Goal: Task Accomplishment & Management: Complete application form

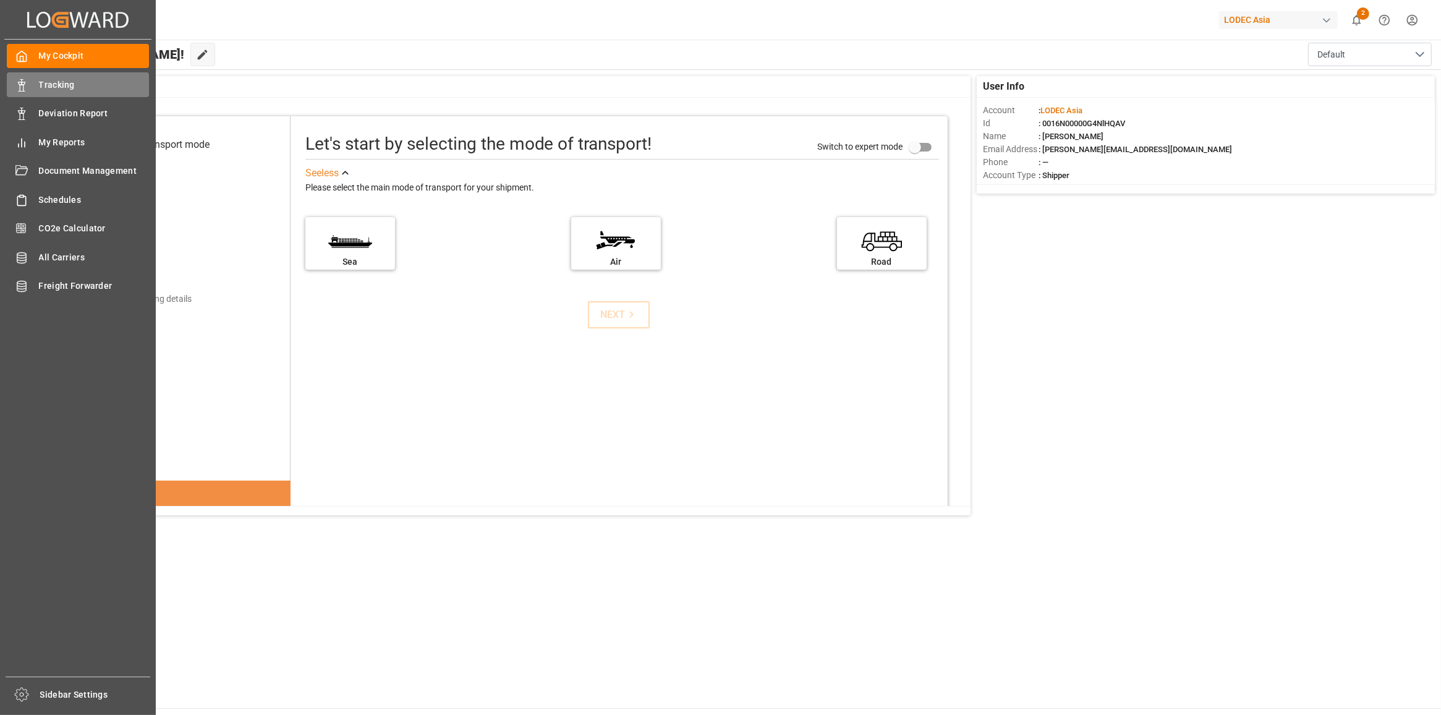
click at [26, 90] on icon at bounding box center [21, 85] width 12 height 12
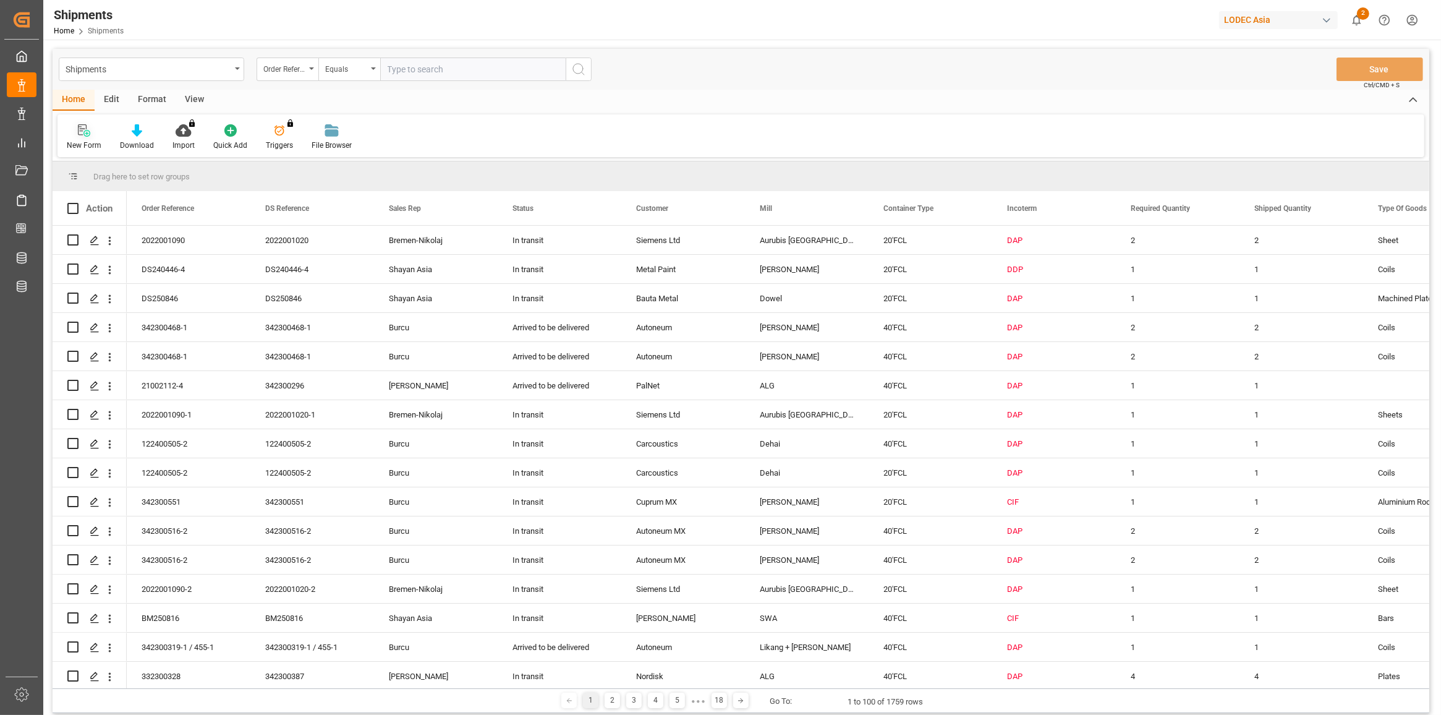
click at [91, 138] on div "New Form" at bounding box center [83, 137] width 53 height 27
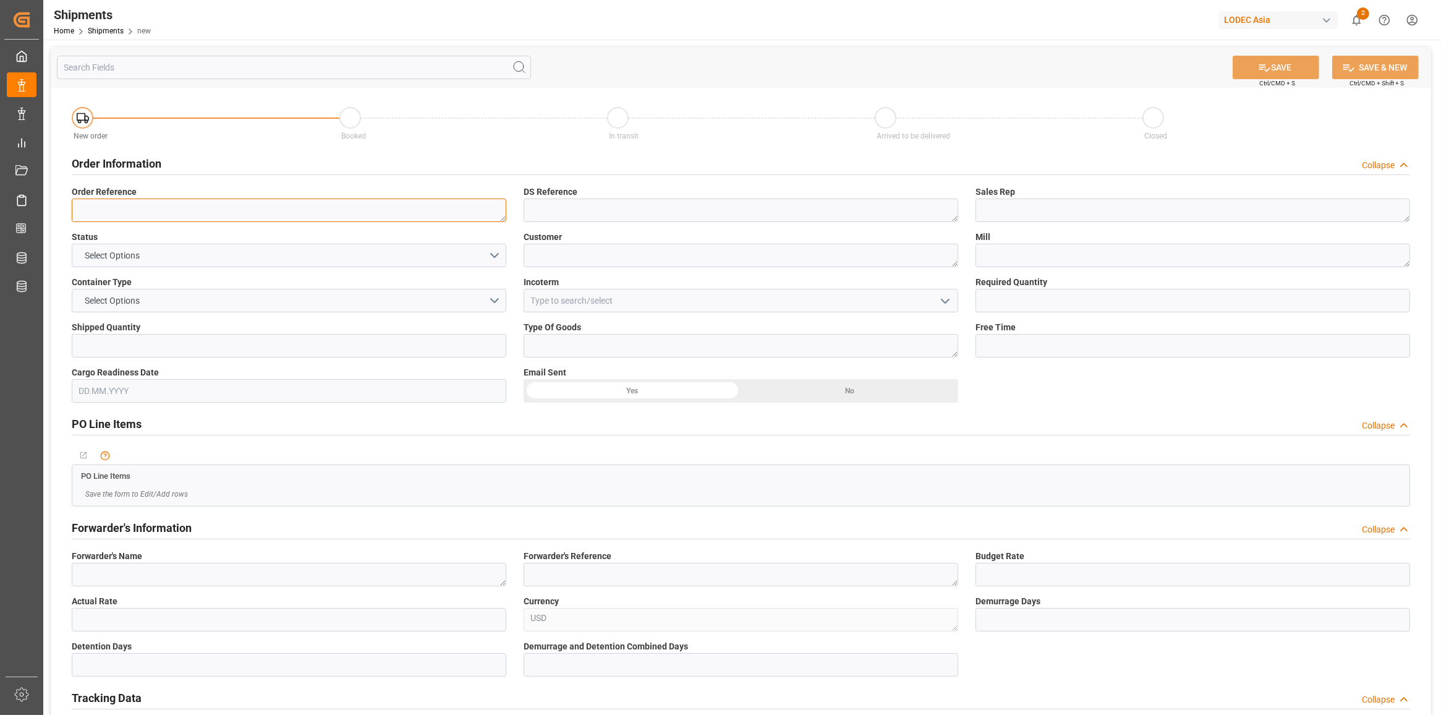
click at [220, 216] on textarea at bounding box center [289, 209] width 435 height 23
paste textarea "122400522-1"
type textarea "122400522-1"
drag, startPoint x: 603, startPoint y: 211, endPoint x: 656, endPoint y: 223, distance: 54.6
click at [603, 210] on textarea at bounding box center [741, 209] width 435 height 23
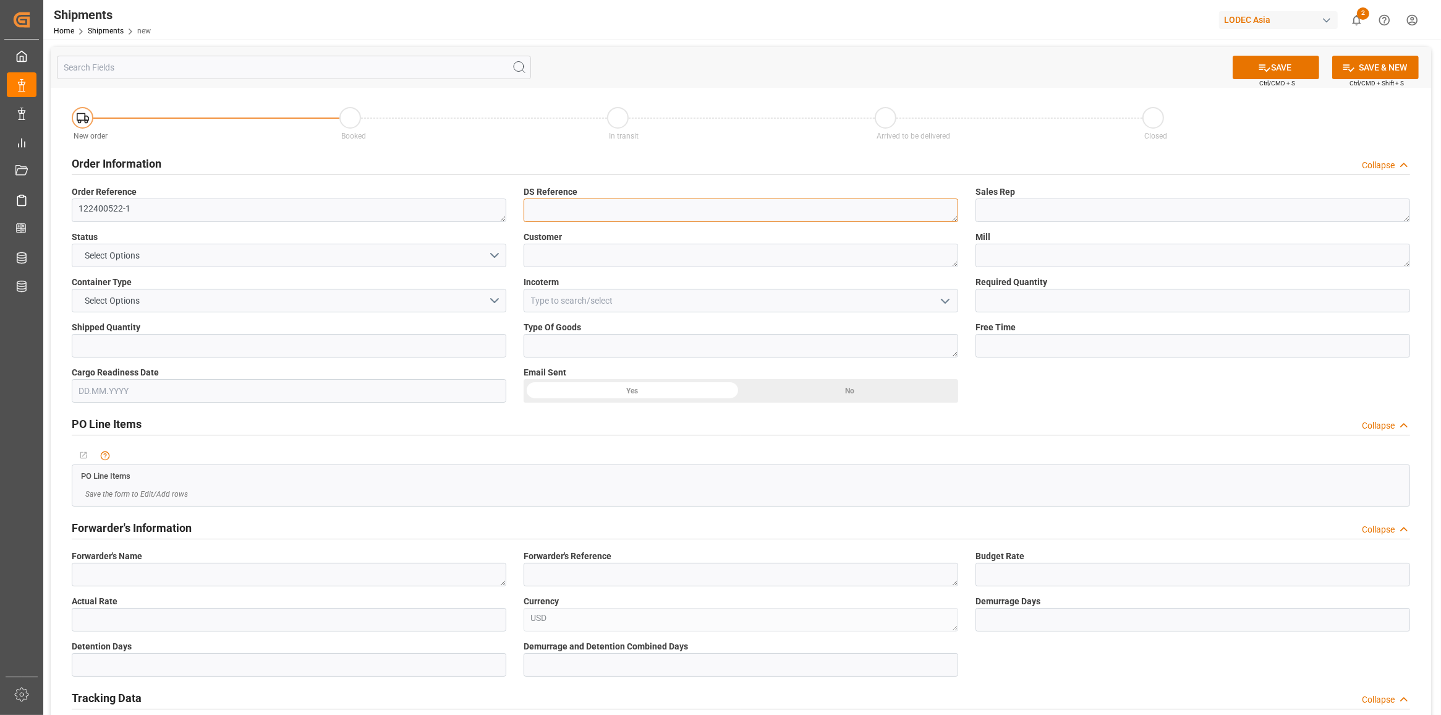
paste textarea "122400522-1"
type textarea "122400522-1"
click at [1156, 212] on textarea at bounding box center [1193, 209] width 435 height 23
type textarea "Burcu"
click at [411, 255] on button "Select Options" at bounding box center [289, 255] width 435 height 23
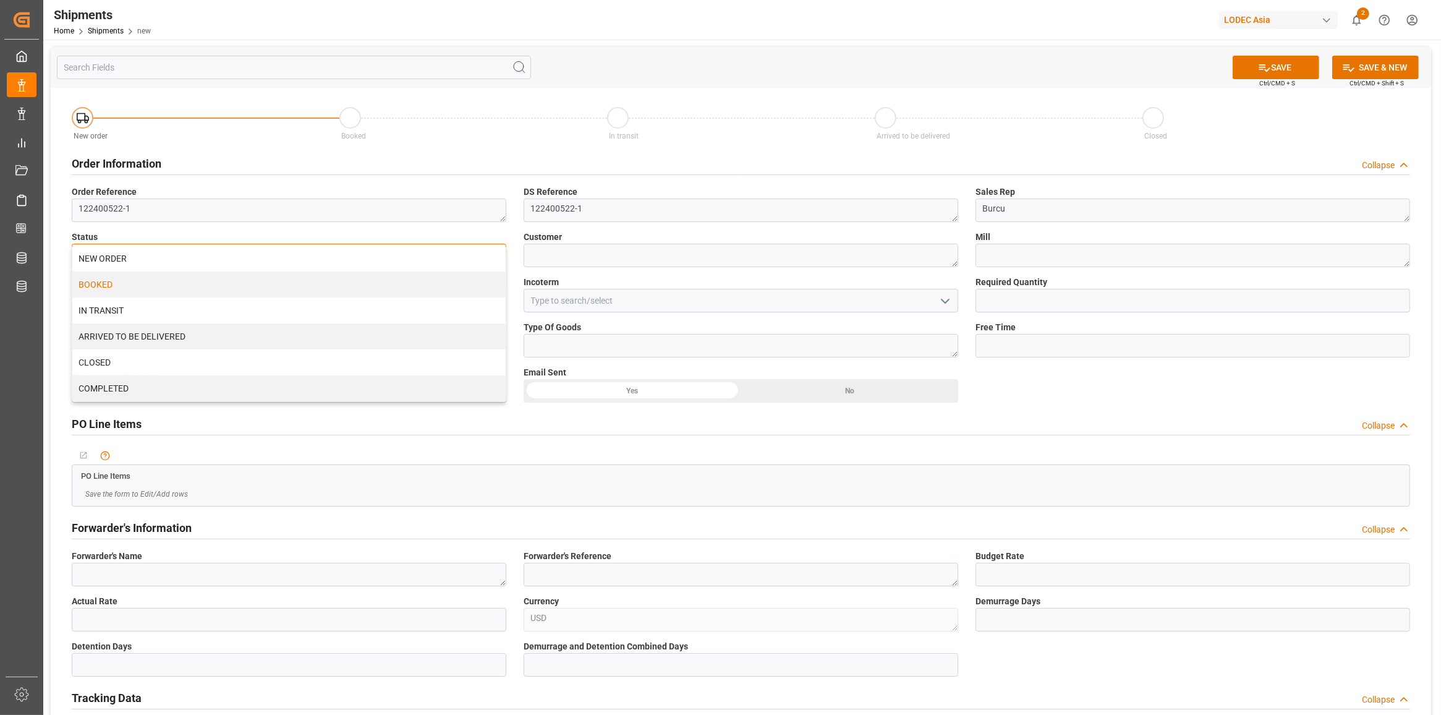
click at [351, 286] on div "BOOKED" at bounding box center [288, 284] width 433 height 26
click at [579, 257] on textarea at bounding box center [741, 255] width 435 height 23
type textarea "Carcoustics MX"
type textarea "Dehai"
click at [375, 305] on button "Select Options" at bounding box center [289, 300] width 435 height 23
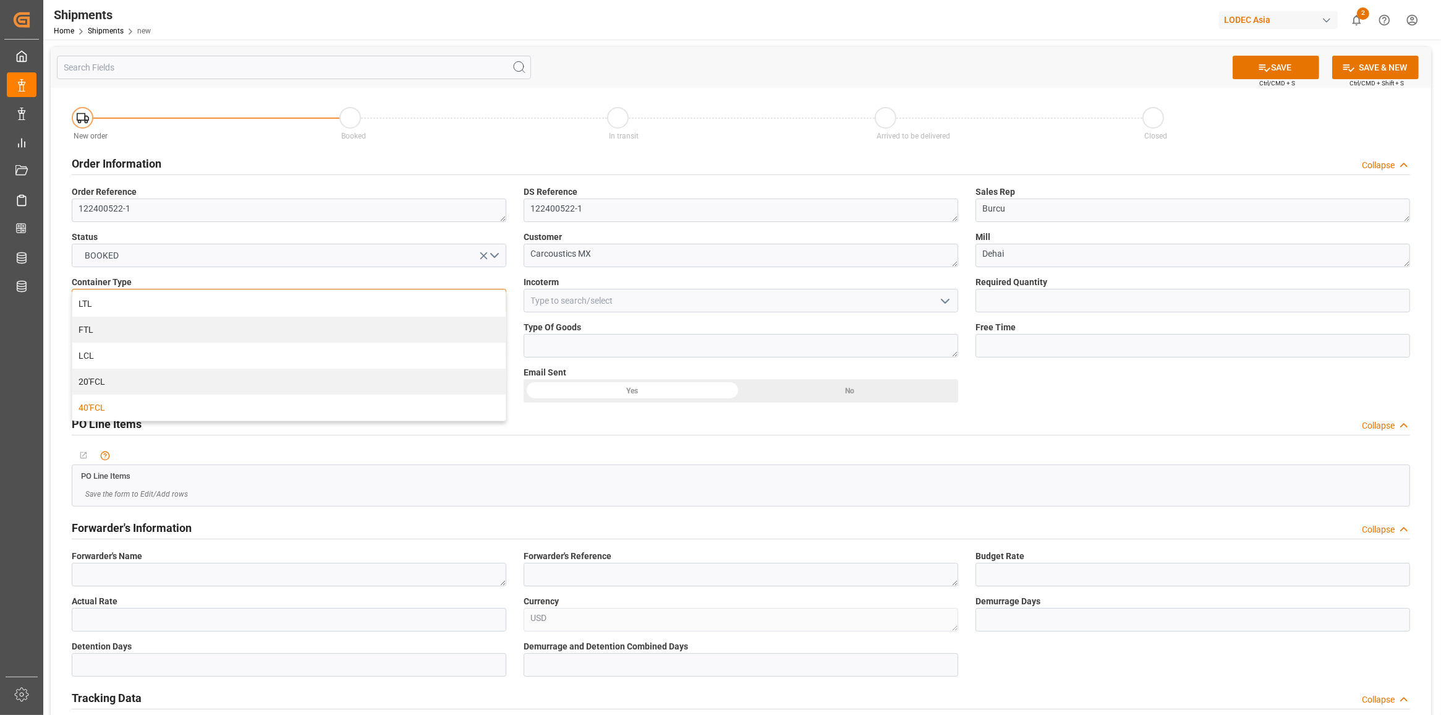
click at [320, 399] on div "40'FCL" at bounding box center [288, 407] width 433 height 26
click at [697, 296] on input at bounding box center [741, 300] width 435 height 23
type input "C"
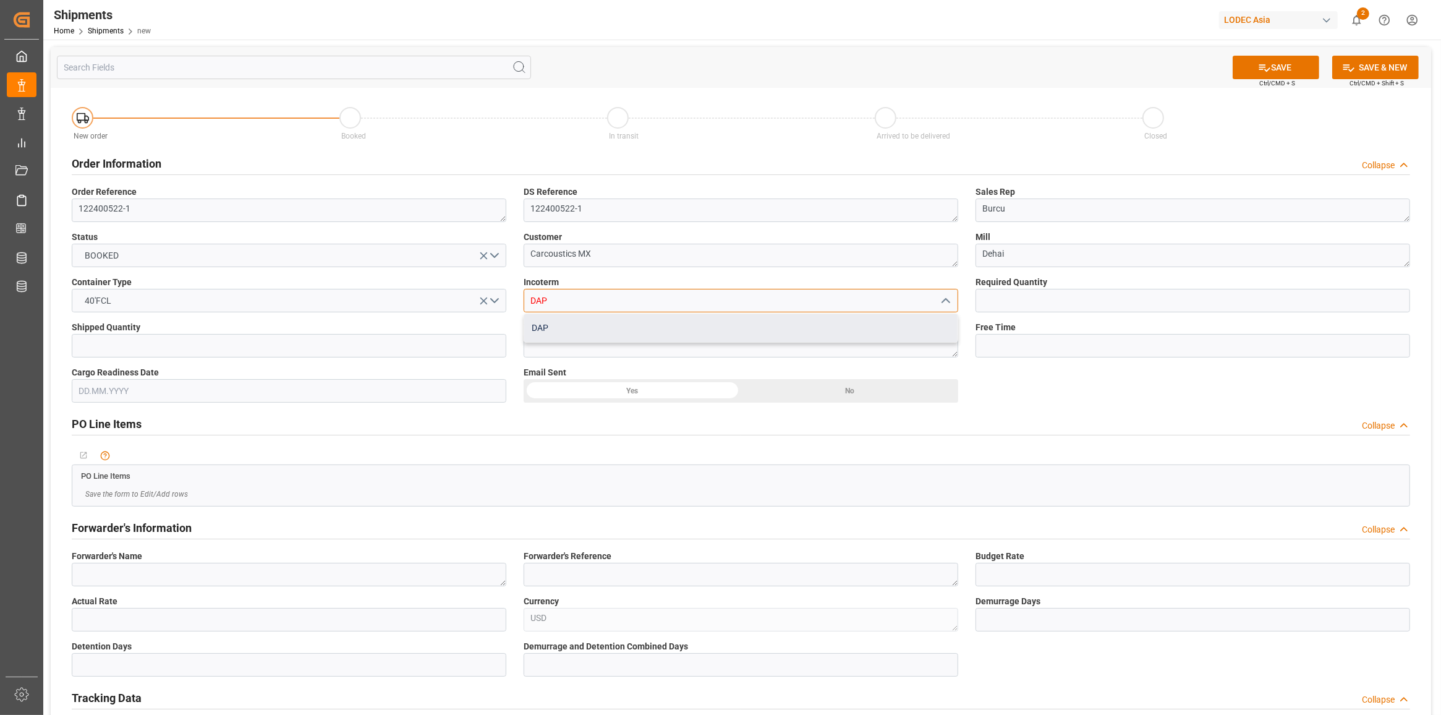
click at [671, 326] on div "DAP" at bounding box center [740, 328] width 433 height 28
type input "DAP"
click at [1157, 274] on div "Required Quantity" at bounding box center [1193, 293] width 452 height 45
click at [1150, 302] on input "text" at bounding box center [1193, 300] width 435 height 23
type input "1"
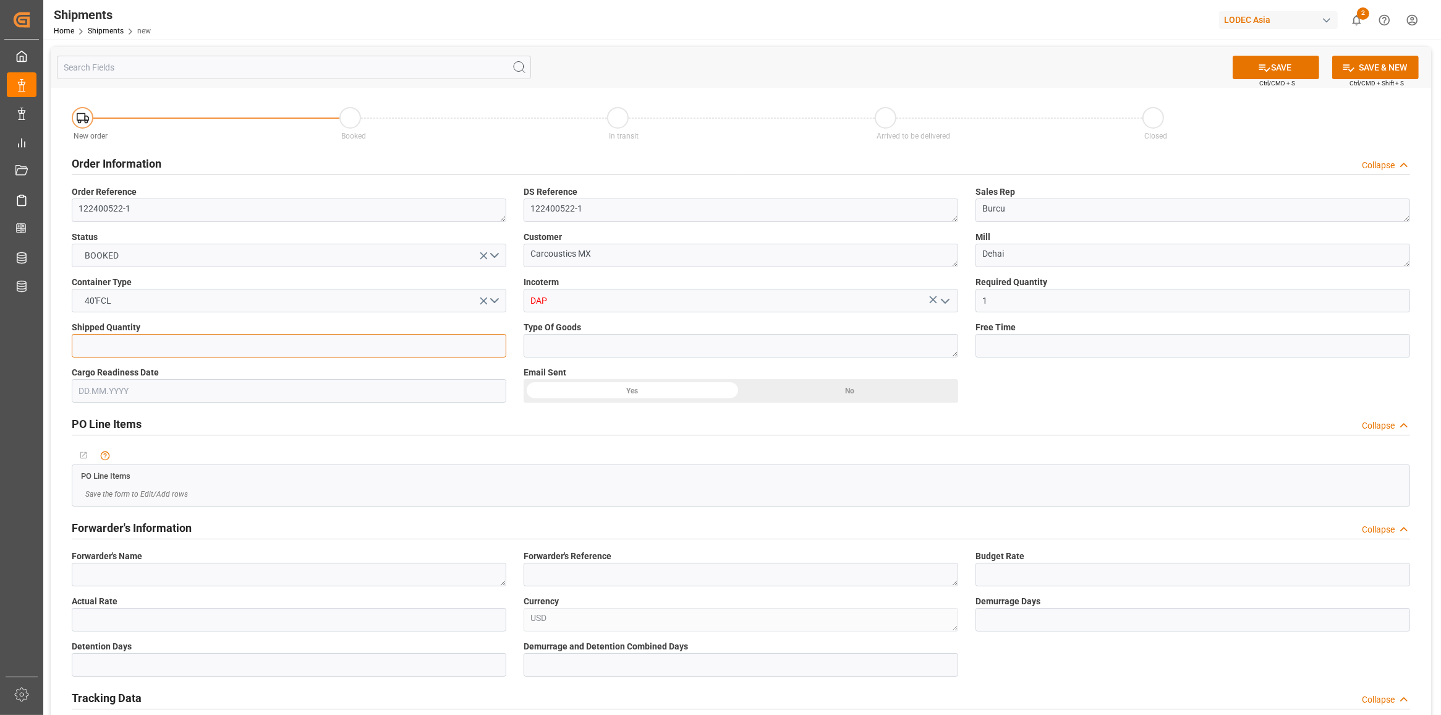
click at [337, 345] on input "text" at bounding box center [289, 345] width 435 height 23
type input "1"
click at [595, 342] on textarea at bounding box center [741, 345] width 435 height 23
type textarea "Coils"
type input "21"
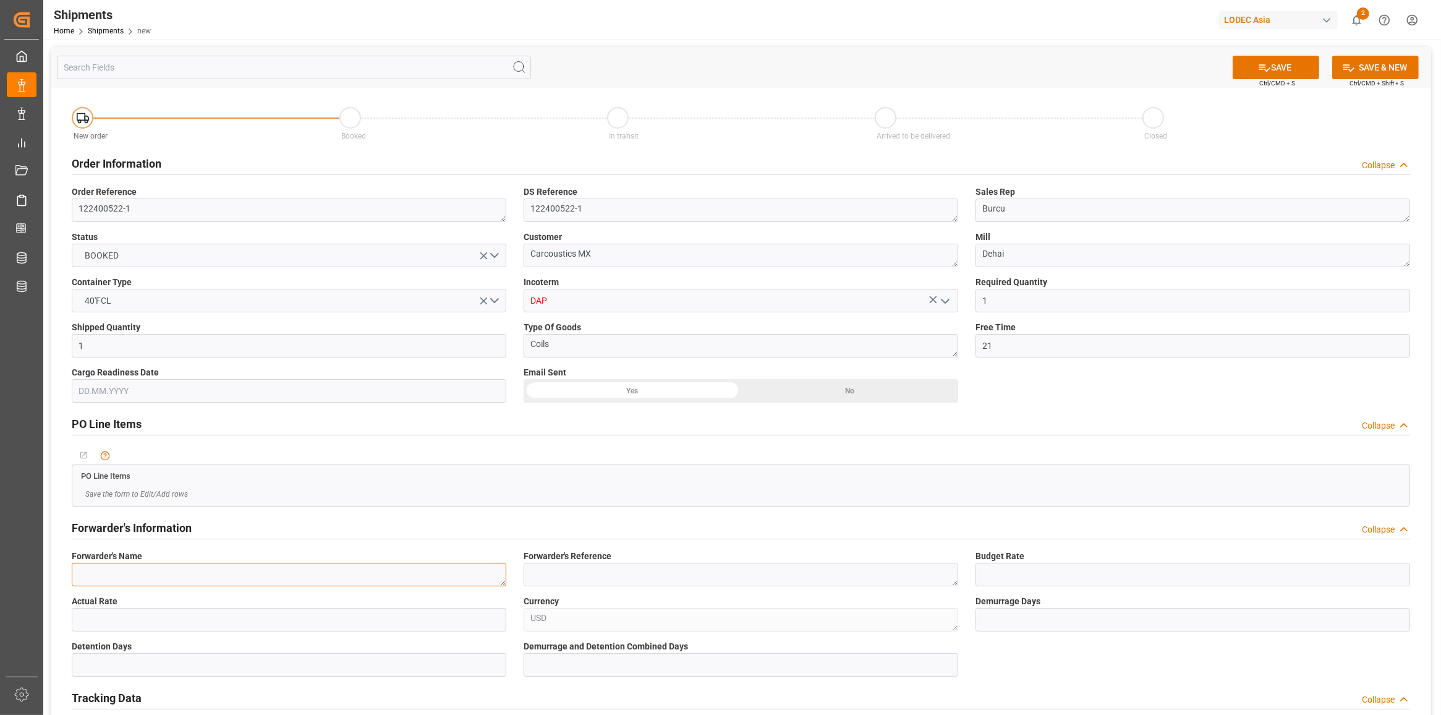
click at [134, 572] on textarea at bounding box center [289, 574] width 435 height 23
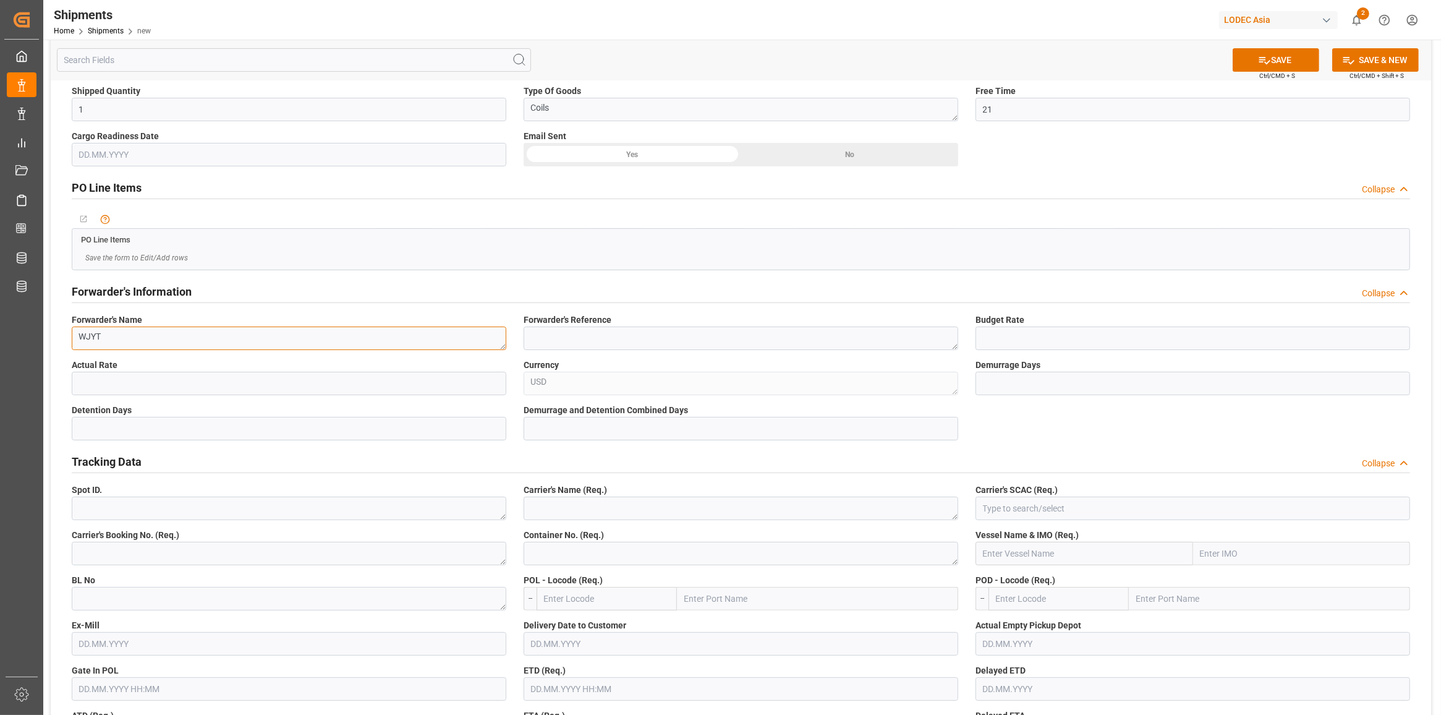
scroll to position [309, 0]
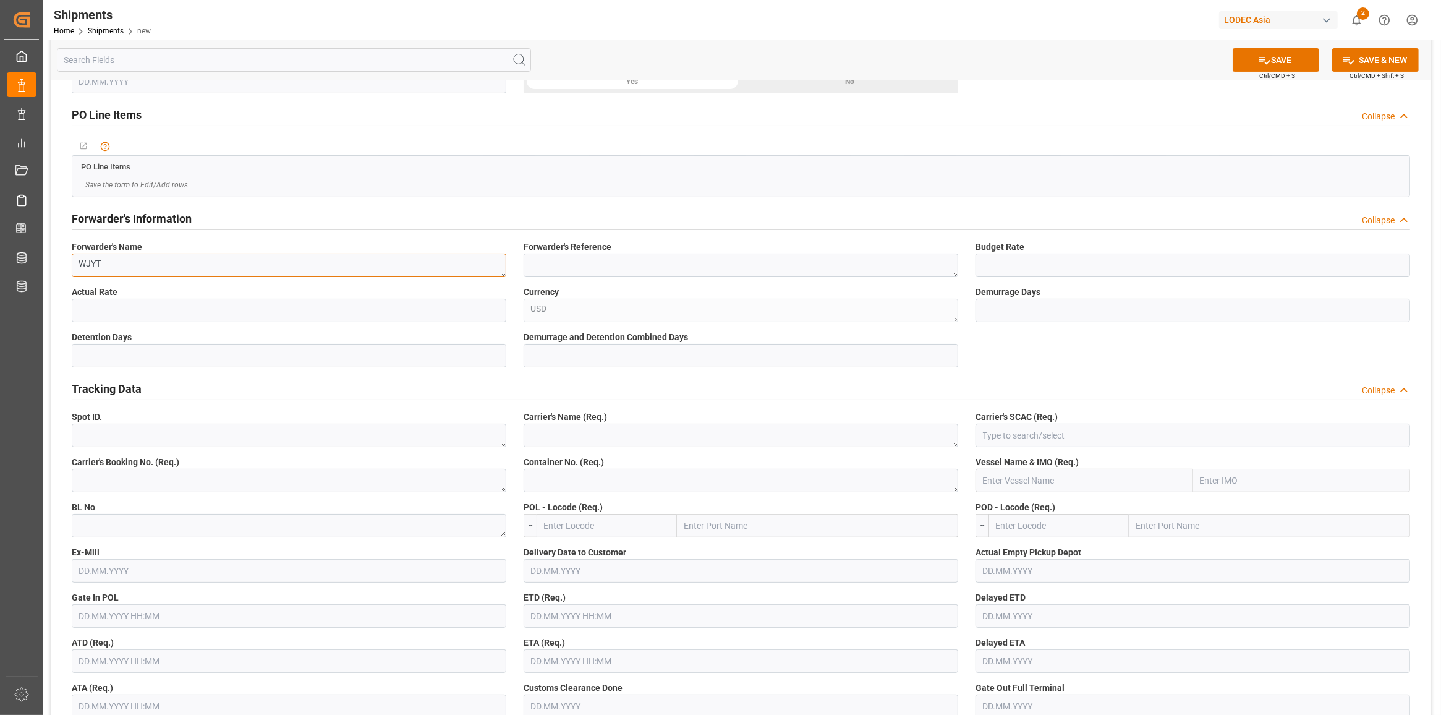
type textarea "WJYT"
click at [122, 487] on textarea at bounding box center [289, 480] width 435 height 23
paste textarea "149505593751"
type textarea "149505593751"
click at [132, 529] on textarea at bounding box center [289, 525] width 435 height 23
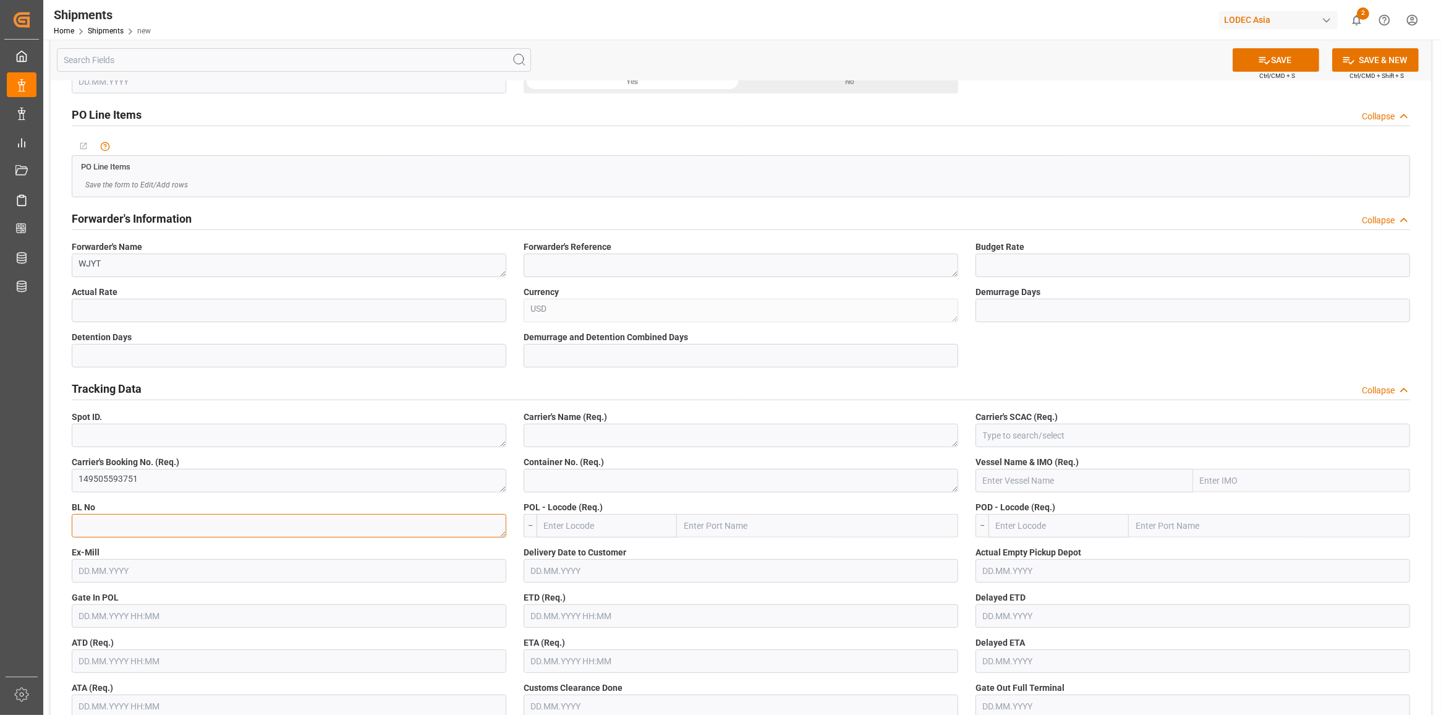
paste textarea "149505593751"
type textarea "149505593751"
click at [589, 443] on textarea at bounding box center [741, 434] width 435 height 23
type textarea "EMC"
click at [1012, 459] on div "EGLV" at bounding box center [1192, 463] width 433 height 28
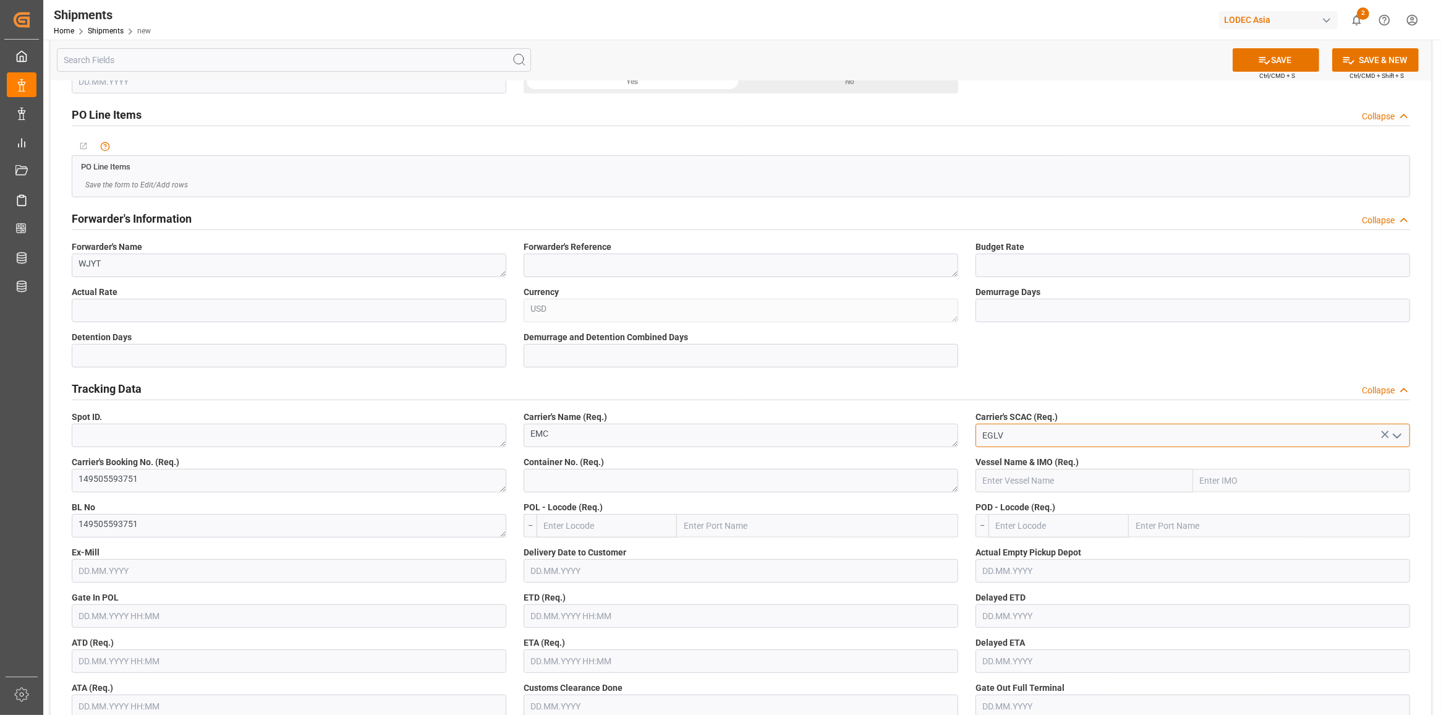
type input "EGLV"
click at [751, 485] on textarea at bounding box center [741, 480] width 435 height 23
paste textarea "EITU1785463"
type textarea "EITU1785463"
click at [1036, 487] on input "text" at bounding box center [1085, 480] width 218 height 23
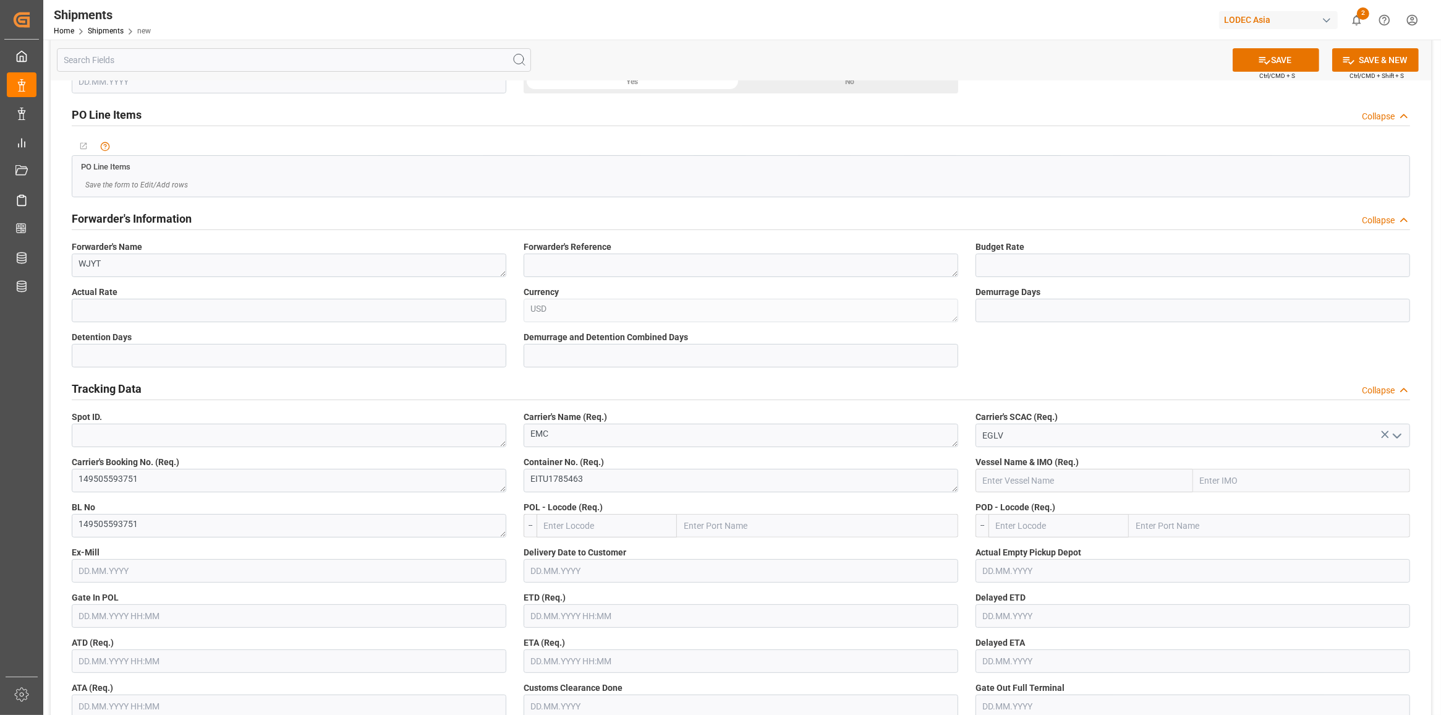
paste input "WAN HAI 723"
type input "WAN HAI 723"
click at [1060, 503] on span "WAN HAI 723 - 9398254" at bounding box center [1028, 508] width 89 height 10
type input "9398254"
type input "WAN HAI 723"
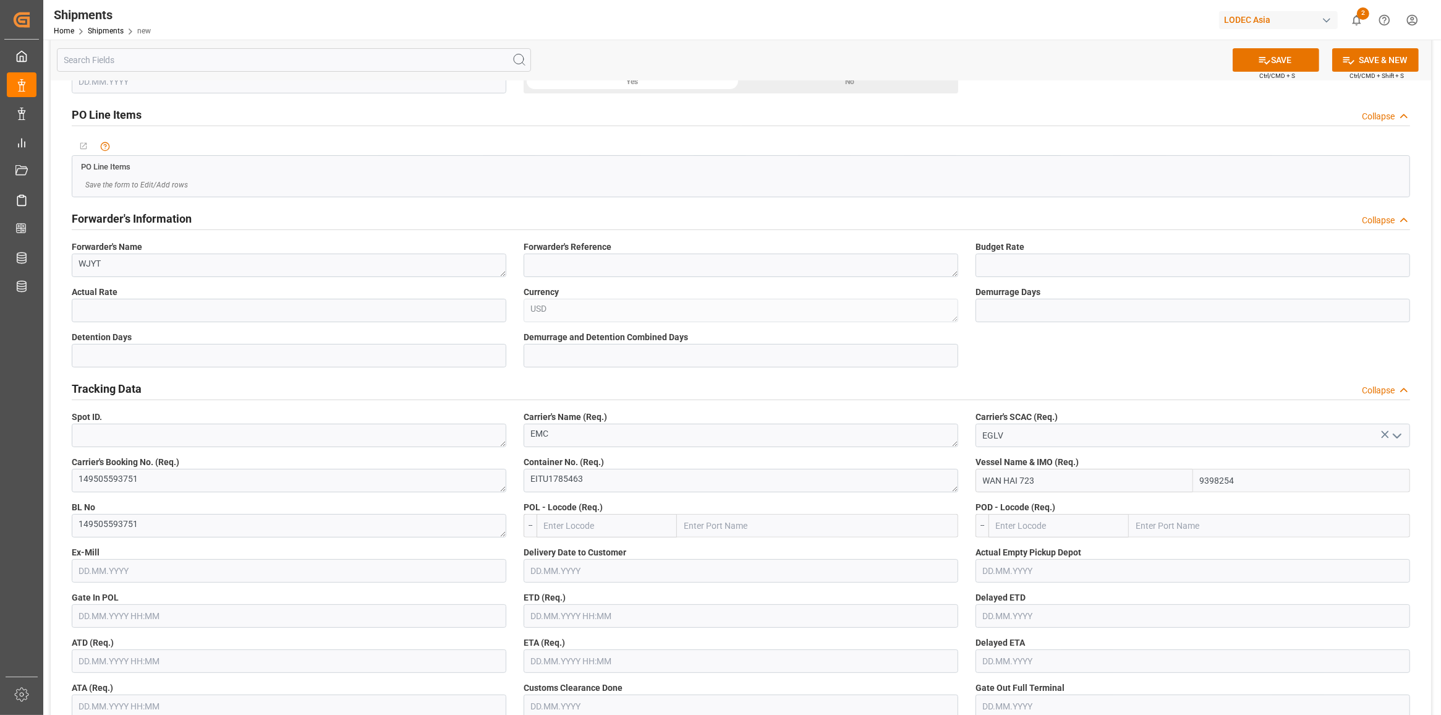
click at [776, 523] on input "text" at bounding box center [817, 525] width 281 height 23
type input "shekou"
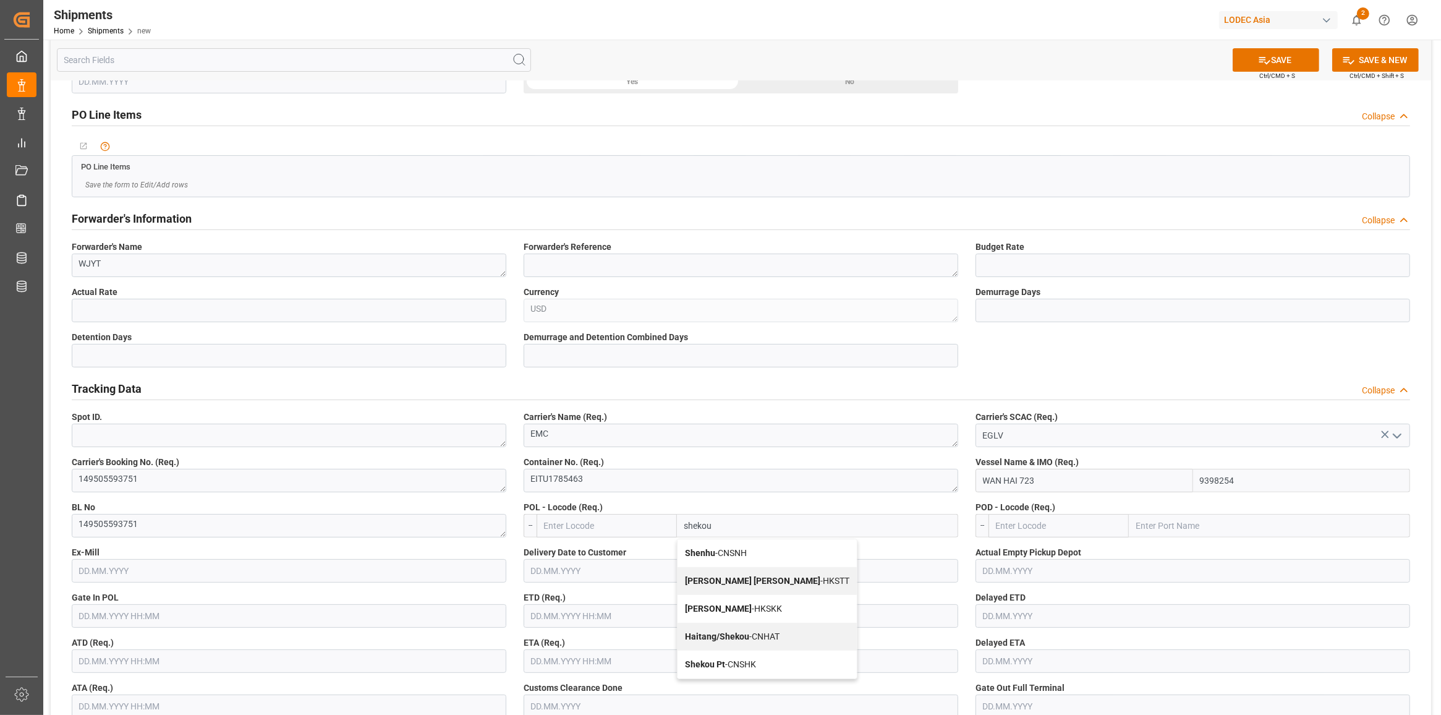
click at [739, 668] on span "Shekou Pt - CNSHK" at bounding box center [720, 664] width 71 height 10
type input "CNSHK"
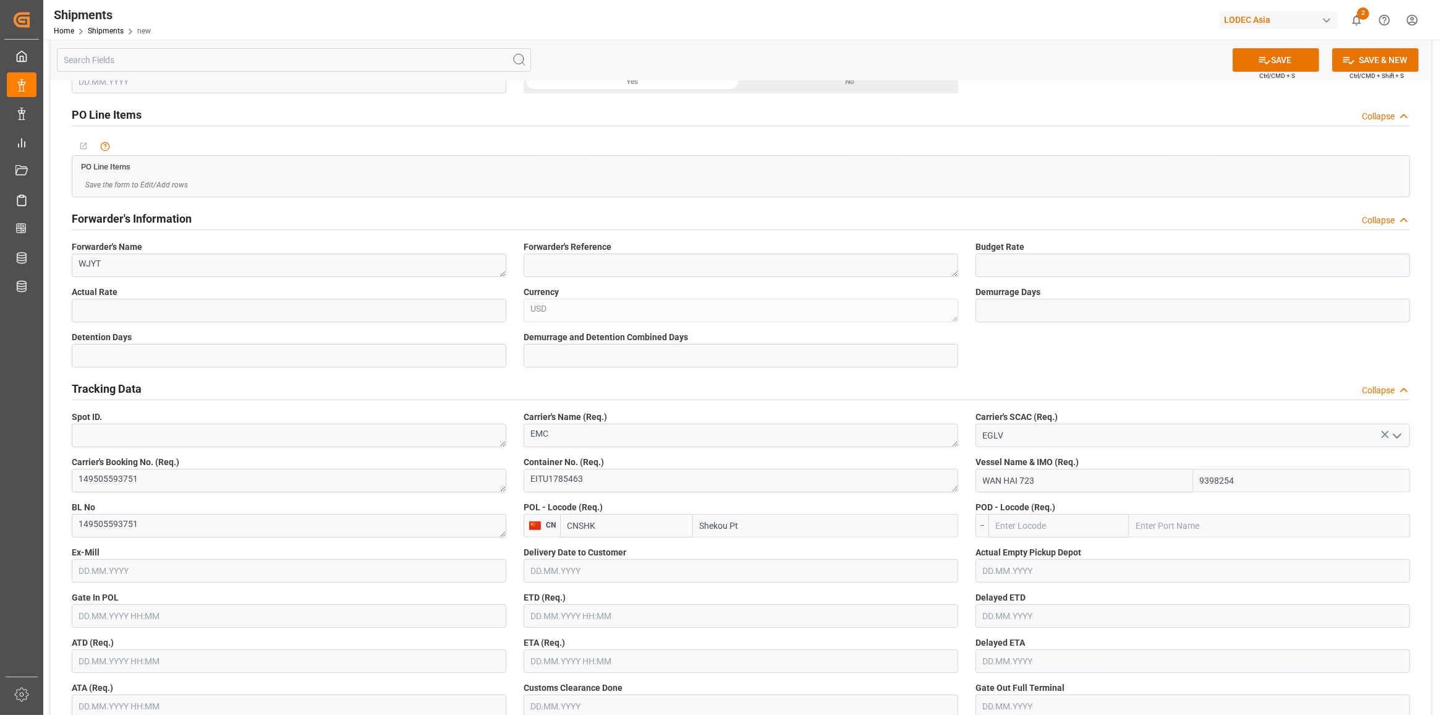
type input "Shekou Pt"
click at [1064, 524] on input "text" at bounding box center [1059, 525] width 140 height 23
type input "MXZLO"
click at [1036, 551] on span "MXZLO - [GEOGRAPHIC_DATA]" at bounding box center [1034, 553] width 74 height 10
type input "Manzanillo"
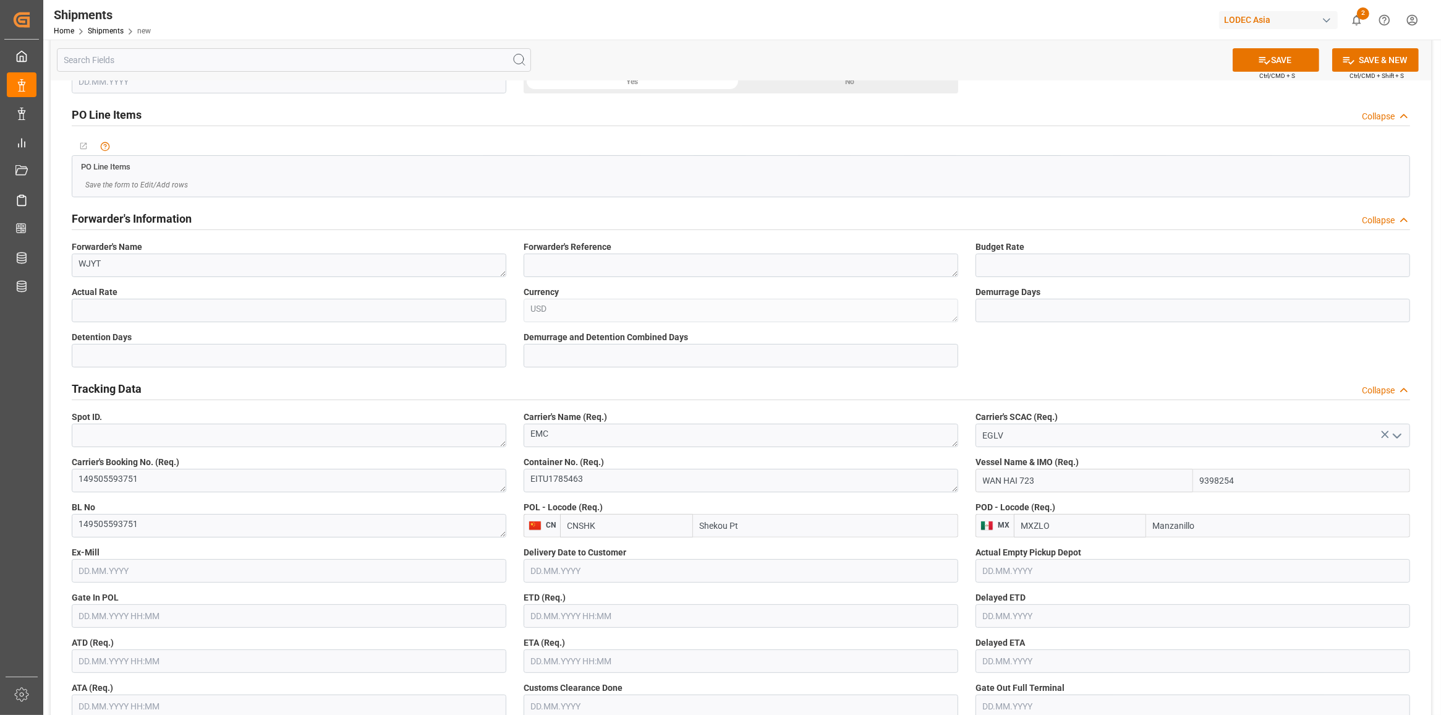
type input "MXZLO"
click at [775, 626] on input "text" at bounding box center [741, 615] width 435 height 23
click at [568, 663] on input "text" at bounding box center [741, 660] width 435 height 23
type input "[DATE] 00:00"
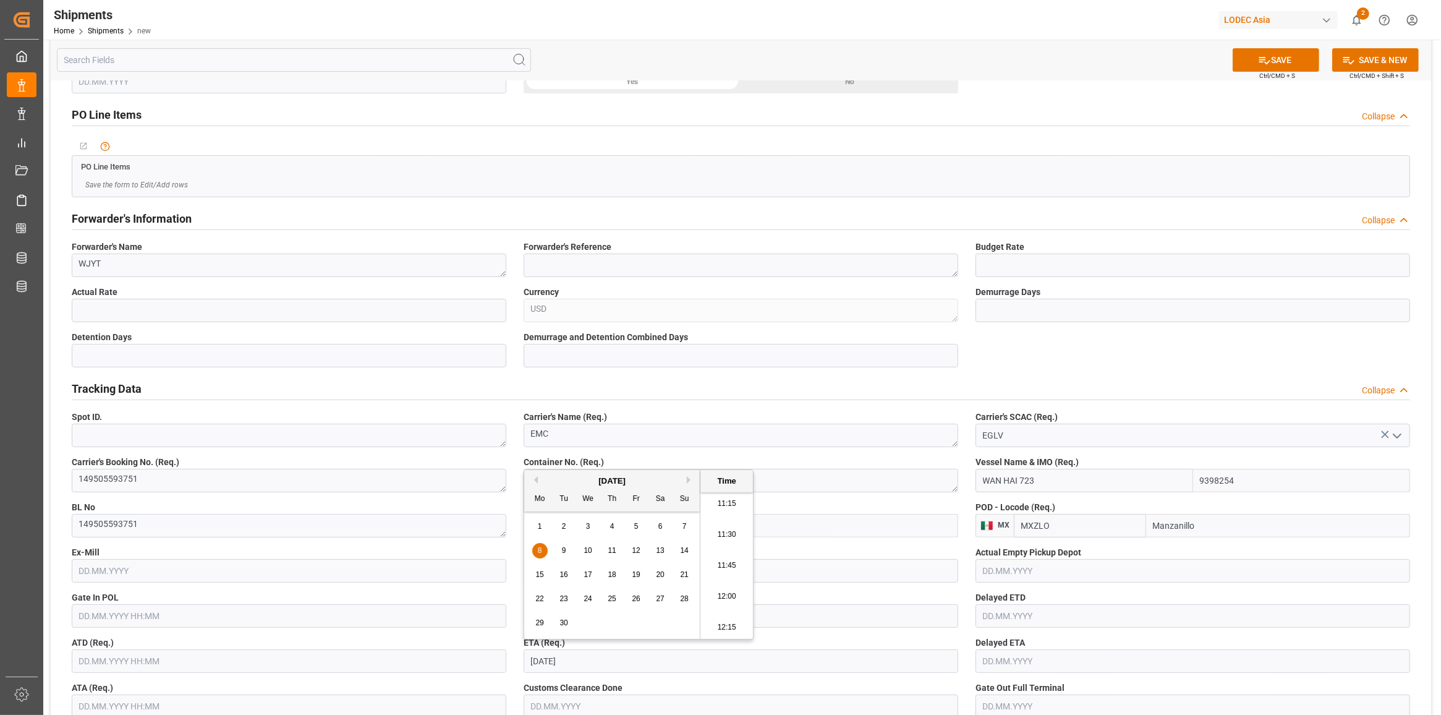
type input "[DATE] 00:00"
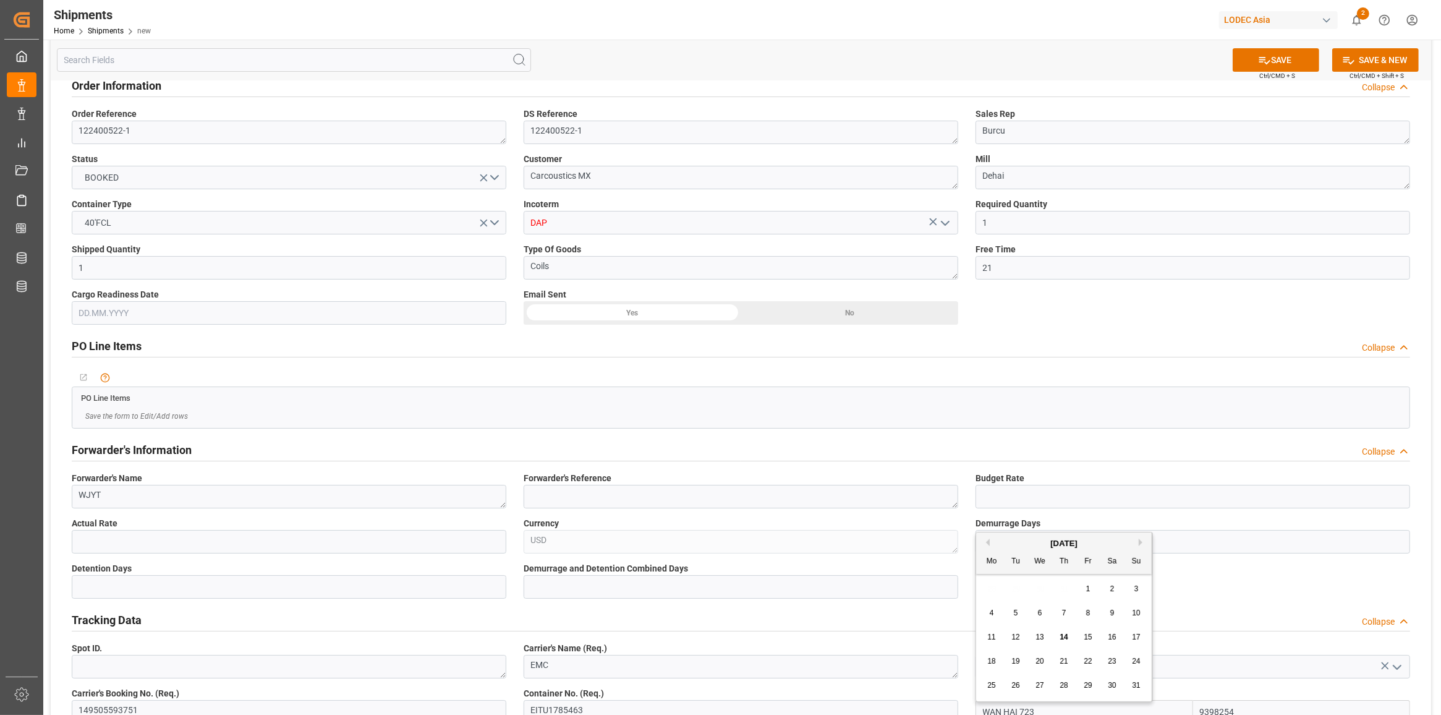
scroll to position [0, 0]
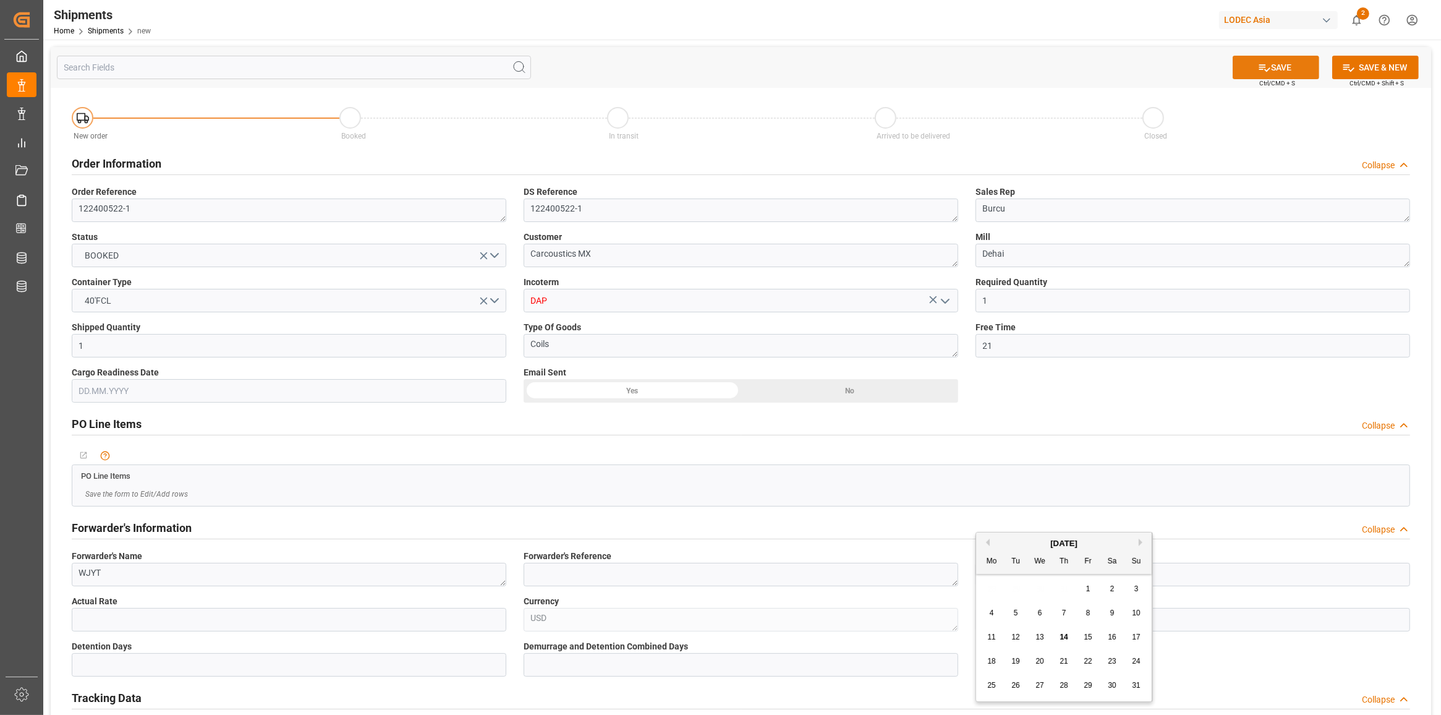
click at [1280, 70] on button "SAVE" at bounding box center [1276, 67] width 87 height 23
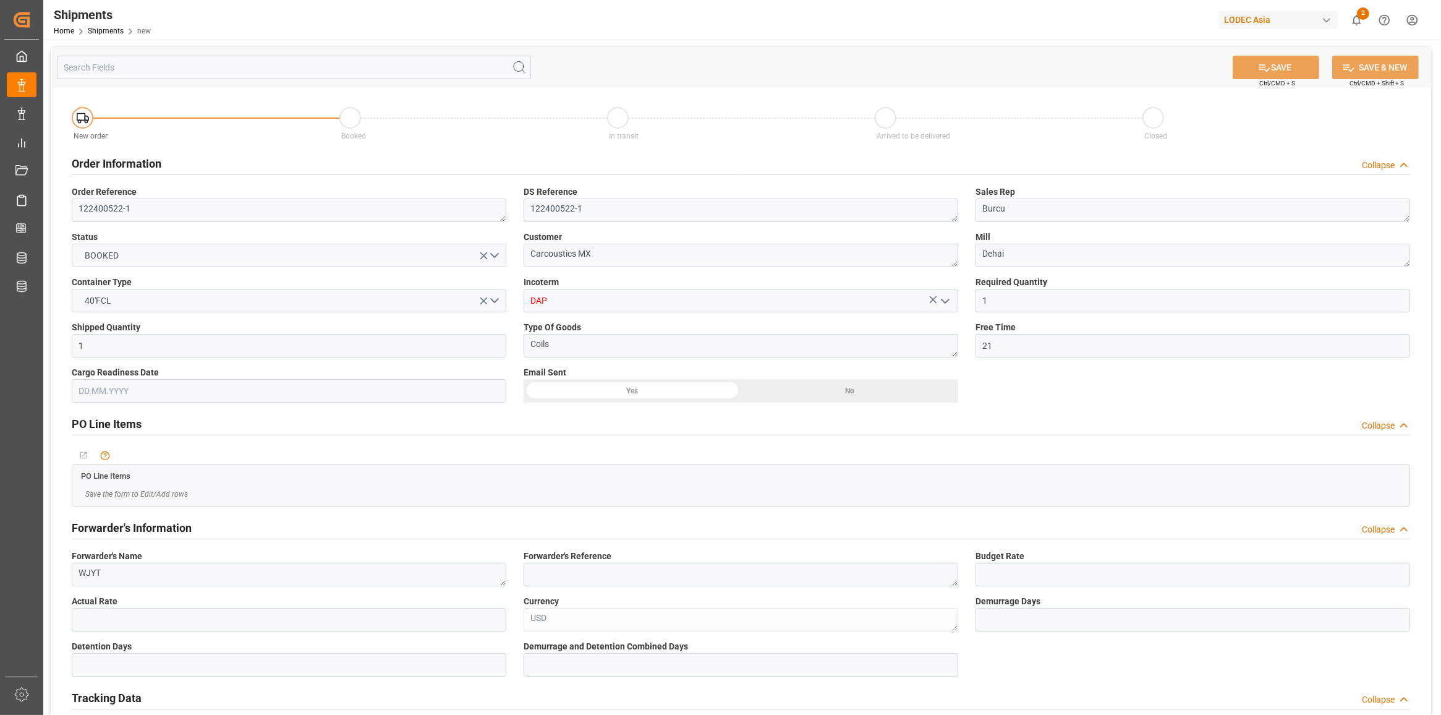
type input "WAN HAI 723"
type input "9398254"
type textarea "09c605440944"
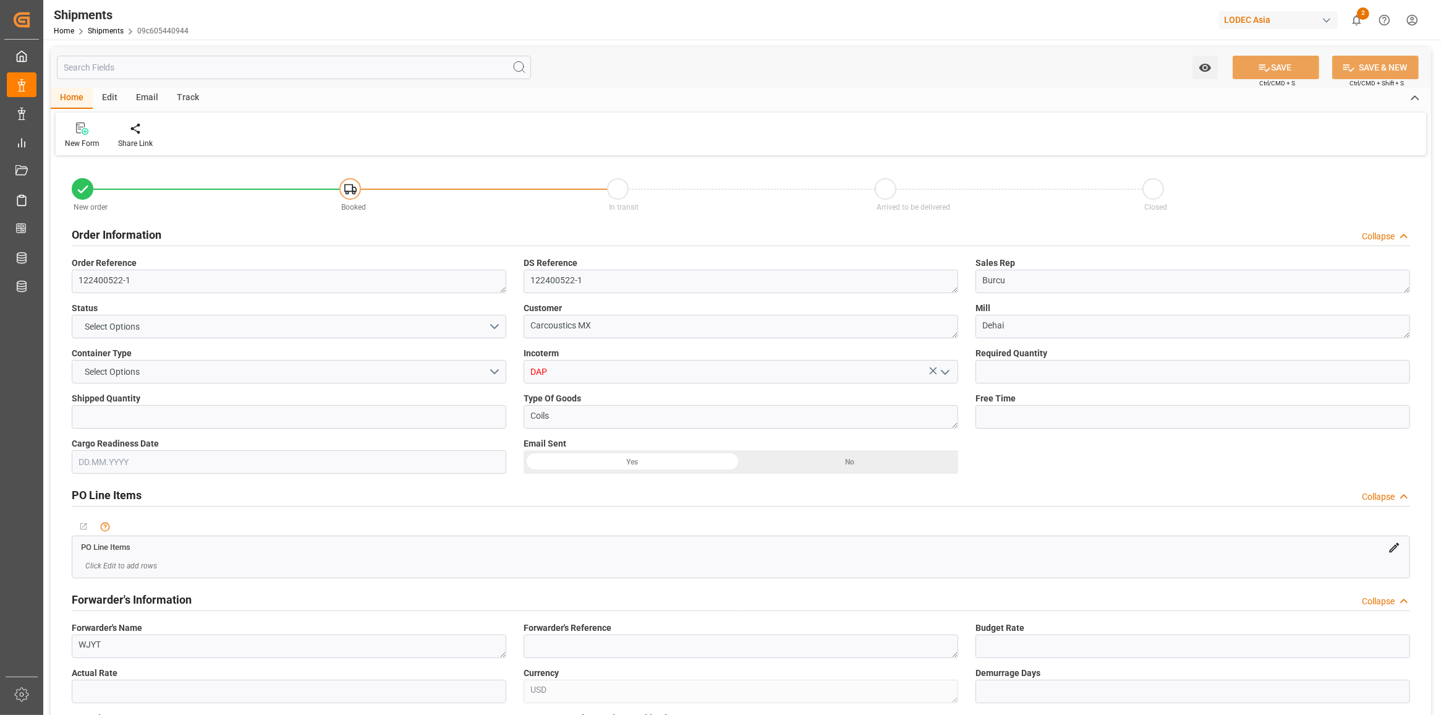
type input "1"
type input "21"
type input "9398254"
type input "CNSHK"
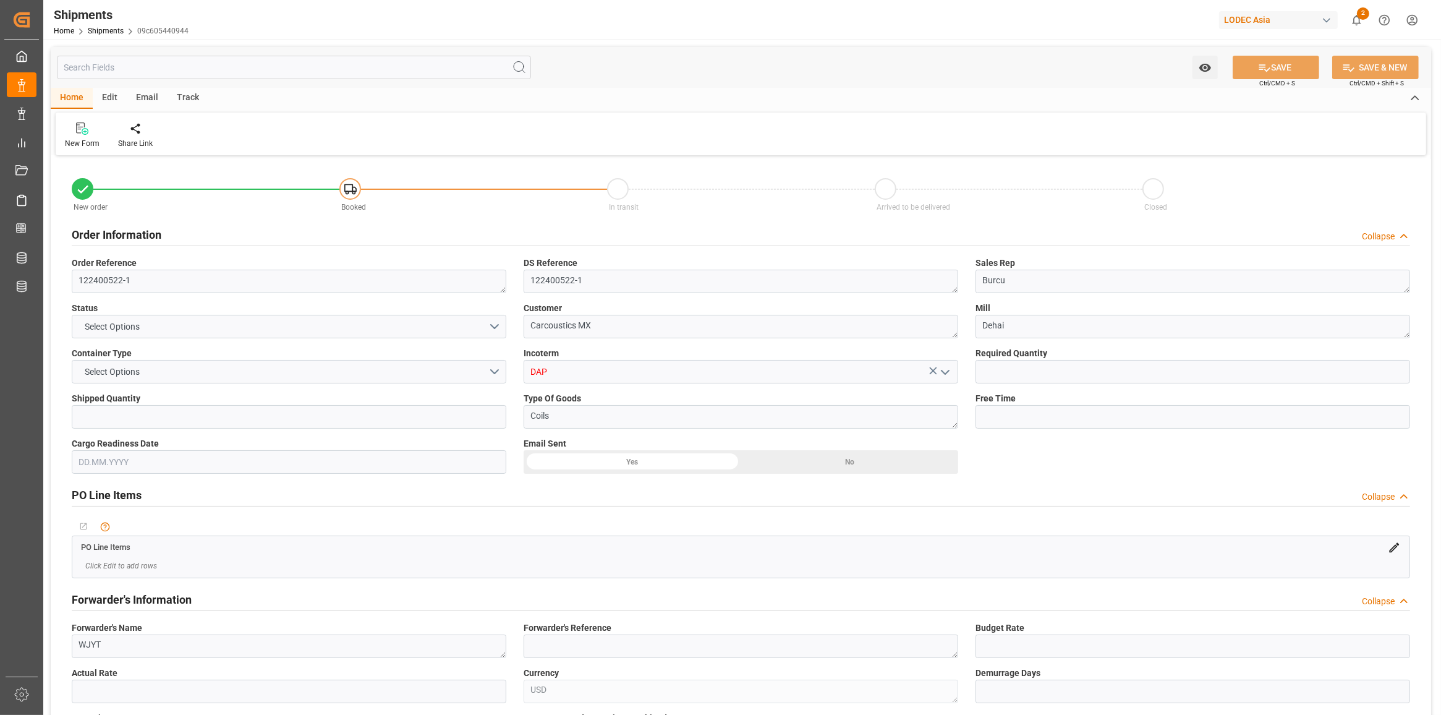
type input "MXZLO"
type input "9398254"
type input "[DATE] 00:00"
click at [100, 102] on div "Edit" at bounding box center [110, 98] width 34 height 21
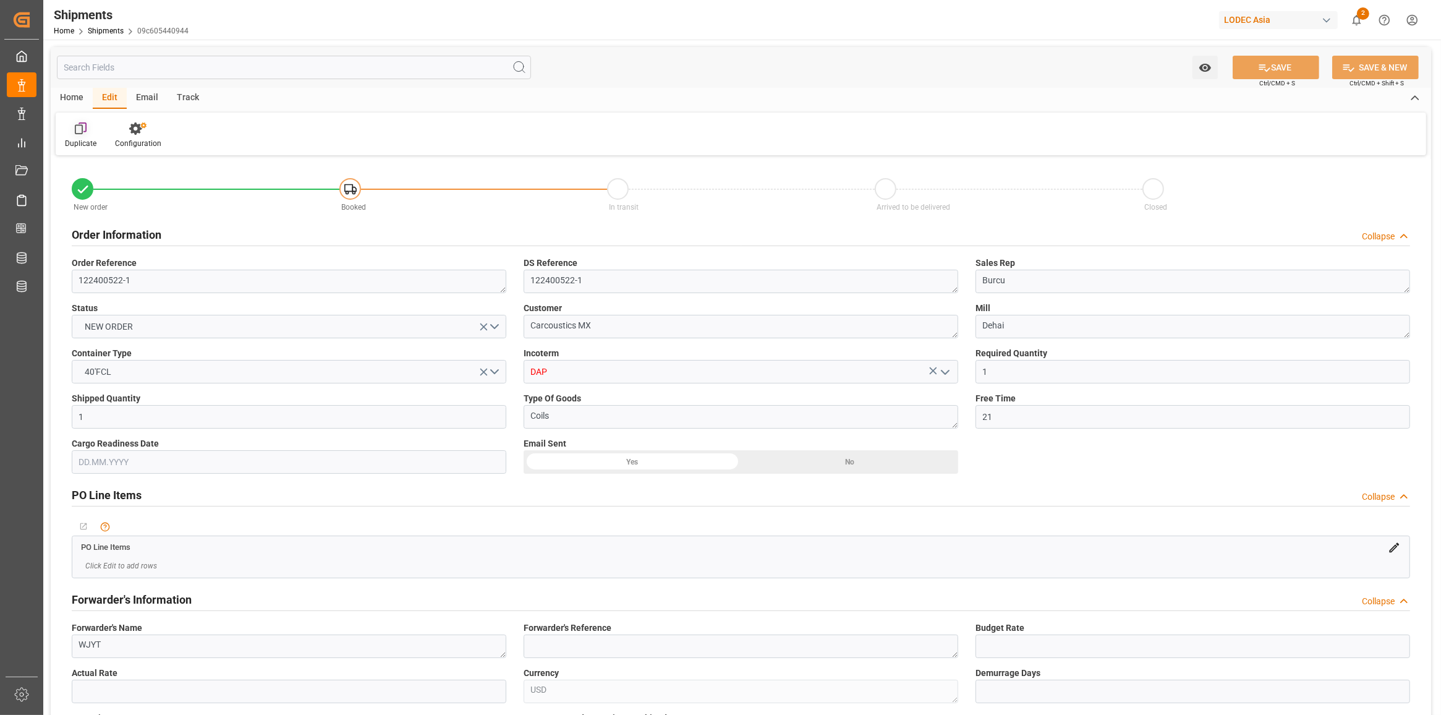
click at [90, 133] on div at bounding box center [81, 128] width 32 height 13
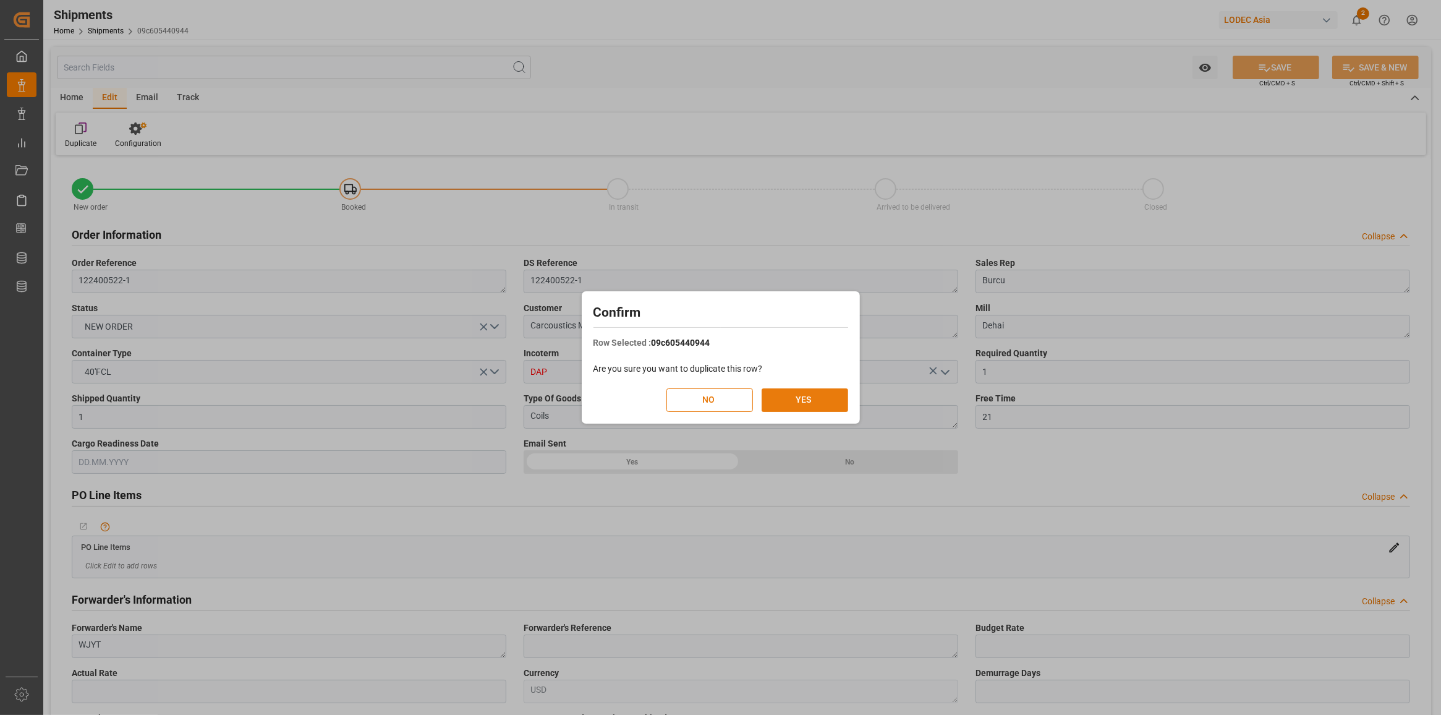
click at [805, 396] on button "YES" at bounding box center [805, 399] width 87 height 23
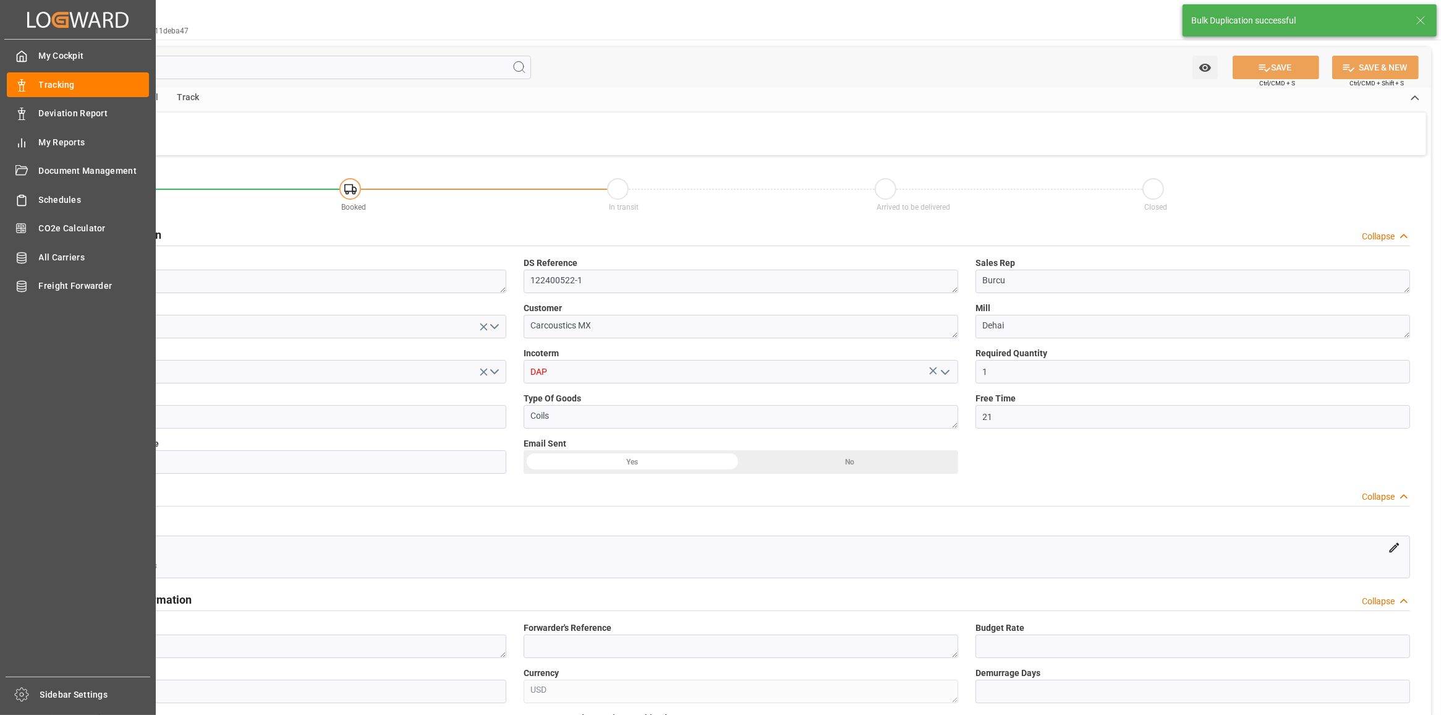
type input "[DATE] 00:00"
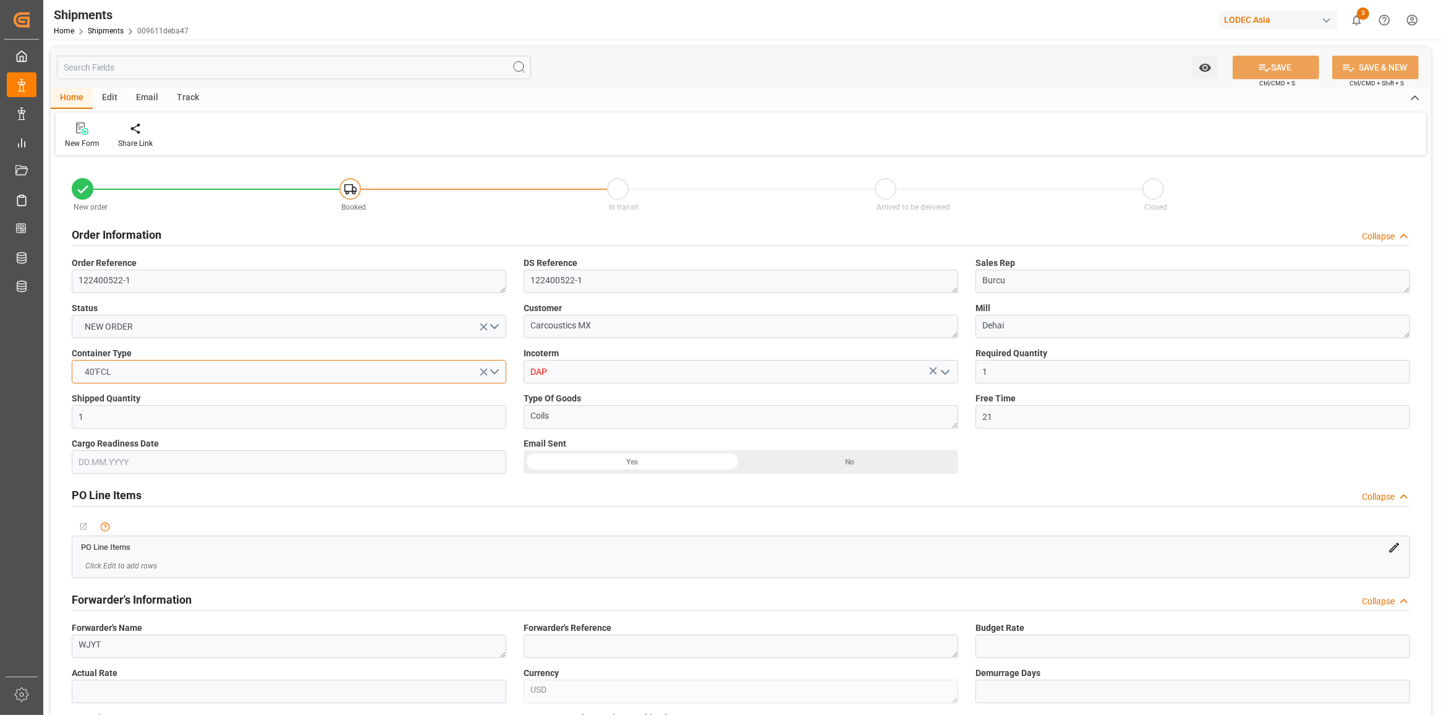
click at [457, 372] on button "40'FCL" at bounding box center [289, 371] width 435 height 23
click at [187, 458] on div "20'FCL" at bounding box center [288, 453] width 433 height 26
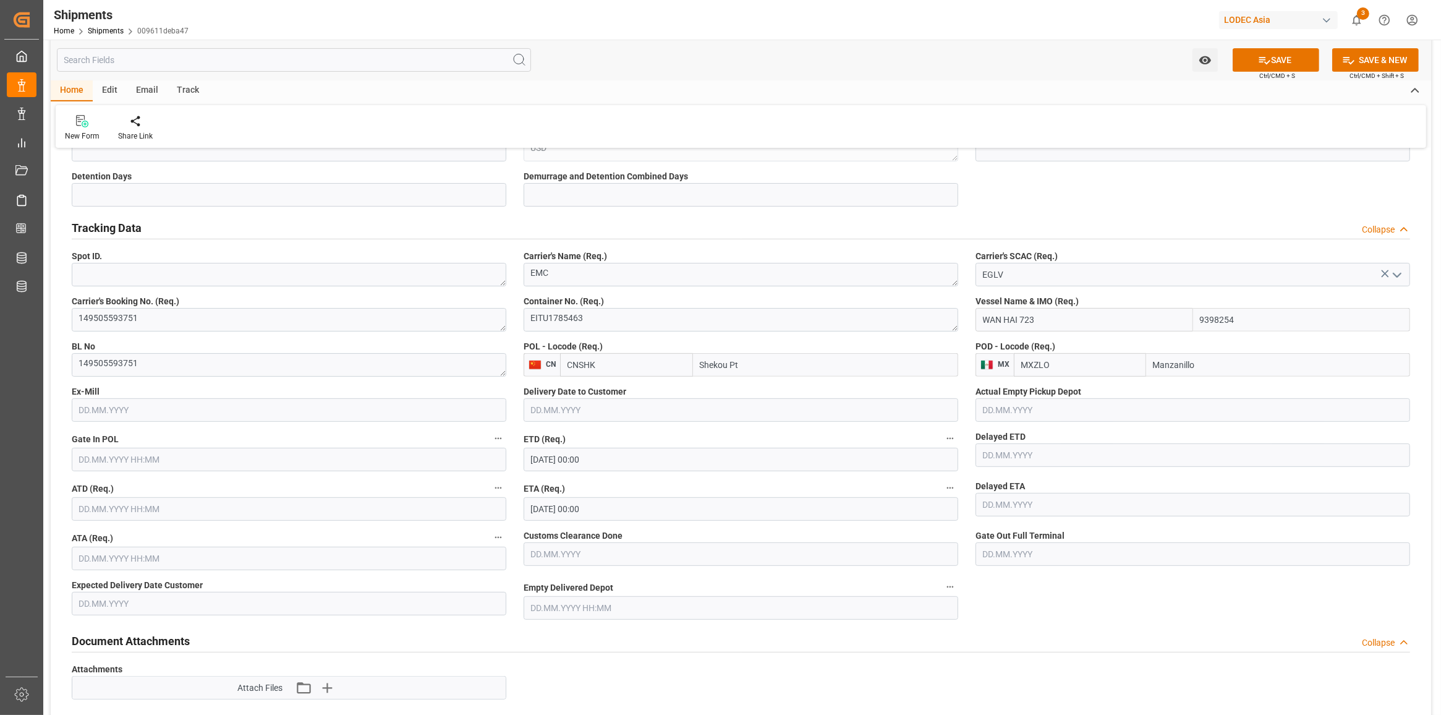
scroll to position [541, 0]
drag, startPoint x: 507, startPoint y: 322, endPoint x: 496, endPoint y: 322, distance: 10.5
paste textarea "GSU3524477"
type textarea "EGSU3524477"
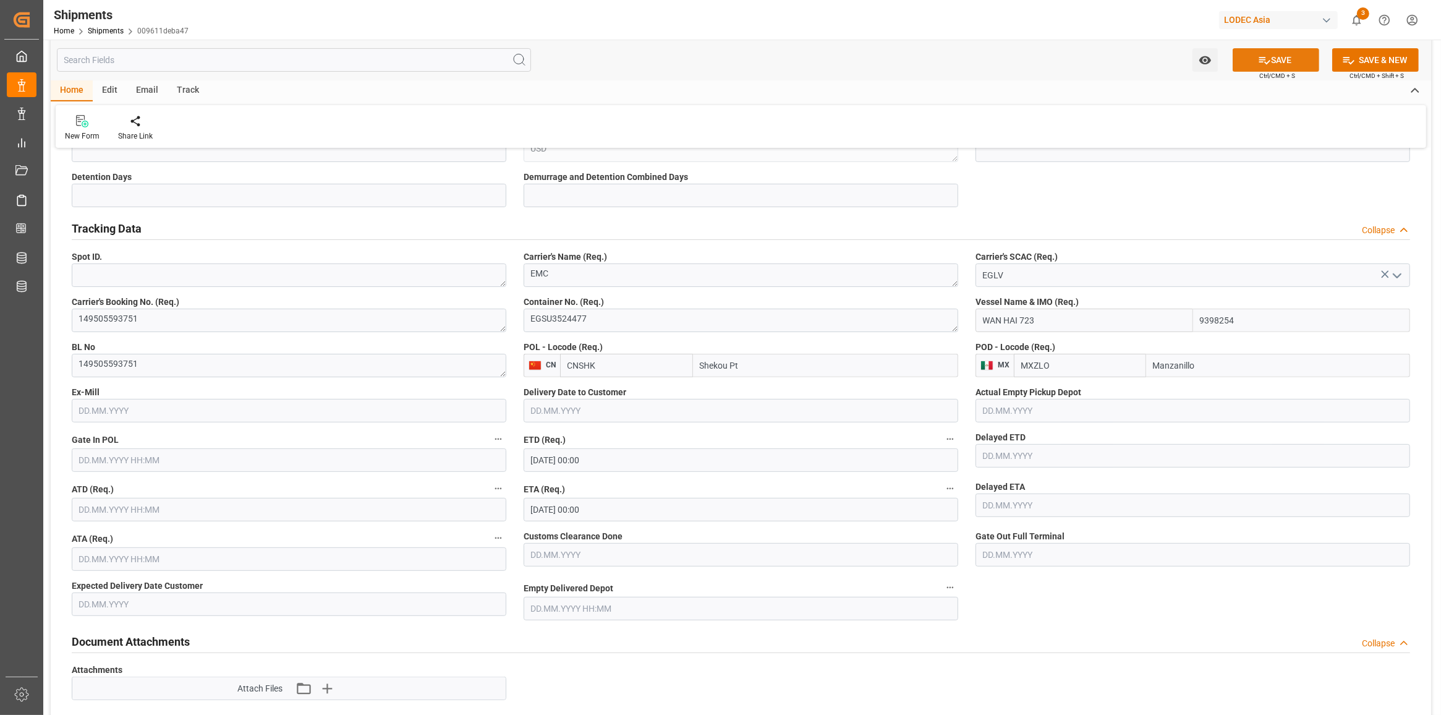
click at [1241, 65] on button "SAVE" at bounding box center [1276, 59] width 87 height 23
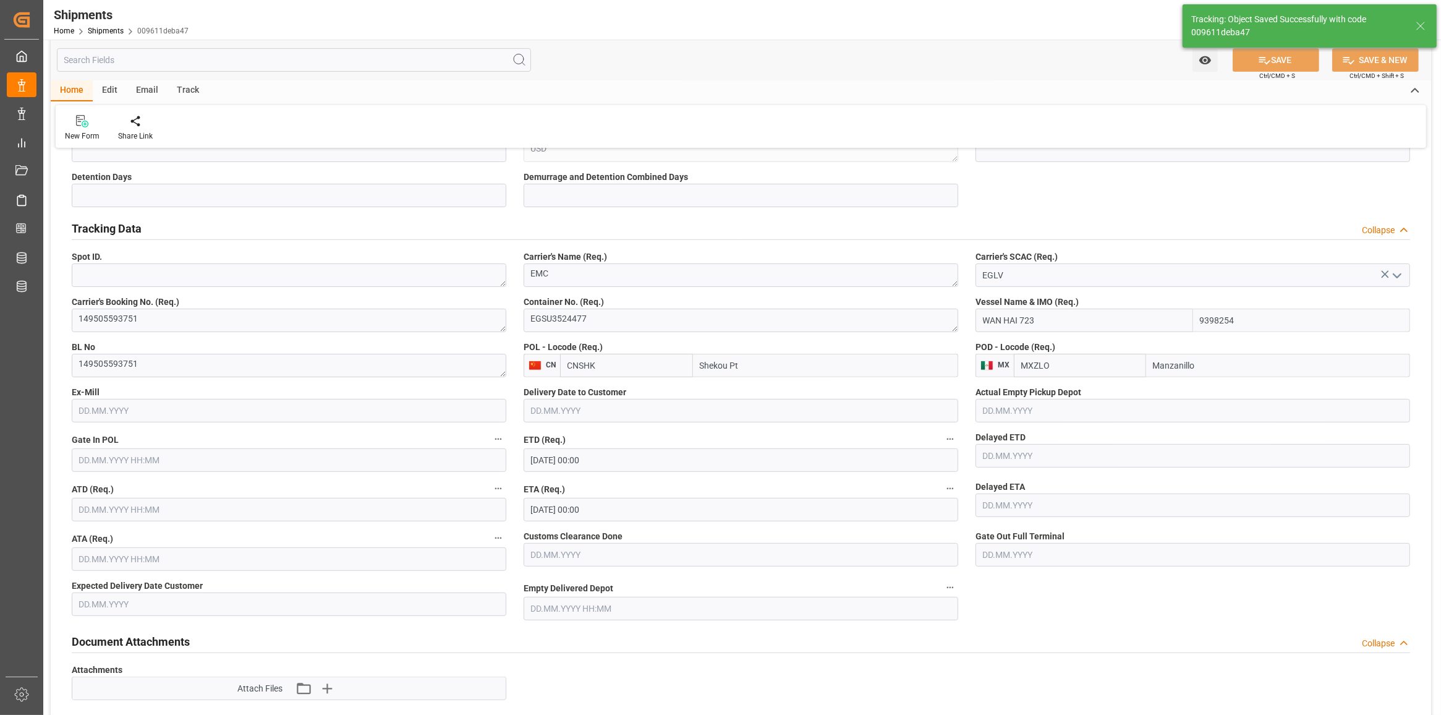
scroll to position [386, 0]
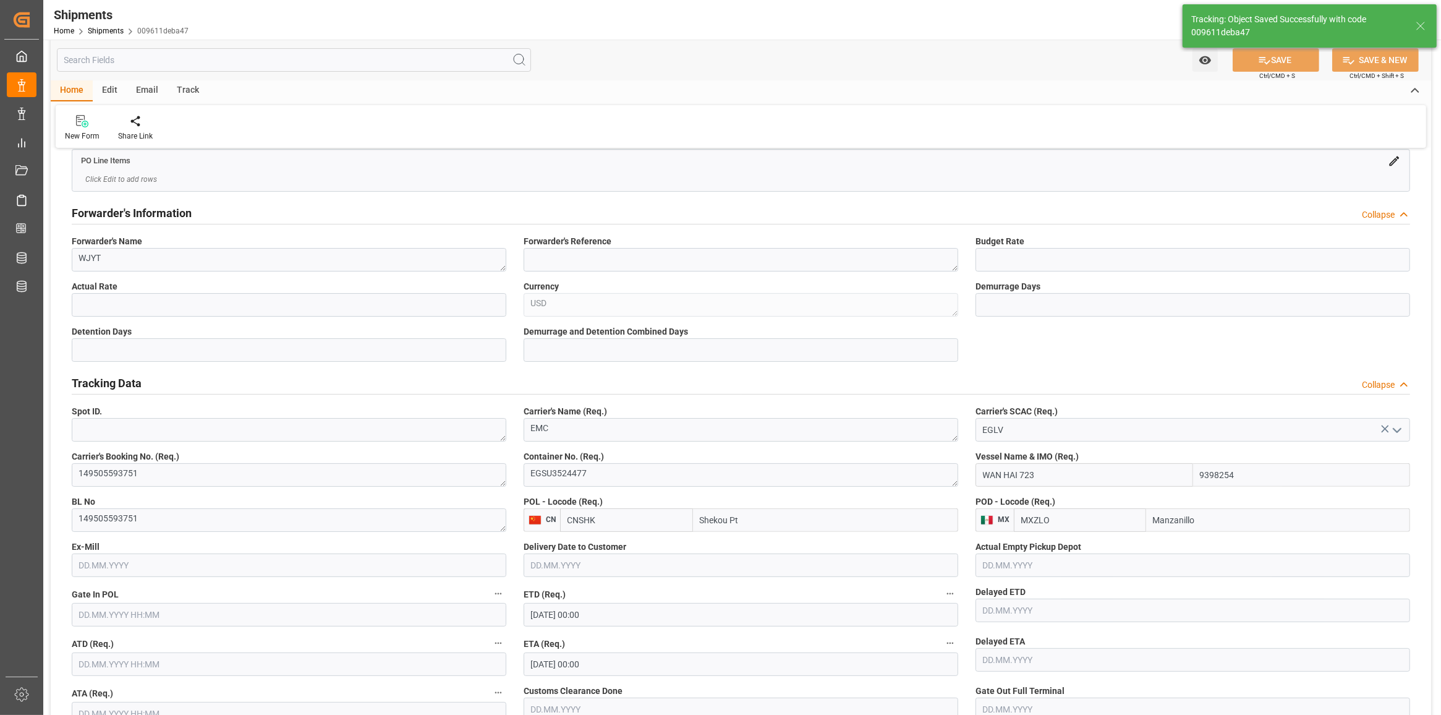
click at [185, 90] on div "Track" at bounding box center [188, 90] width 41 height 21
click at [79, 122] on icon at bounding box center [79, 123] width 12 height 9
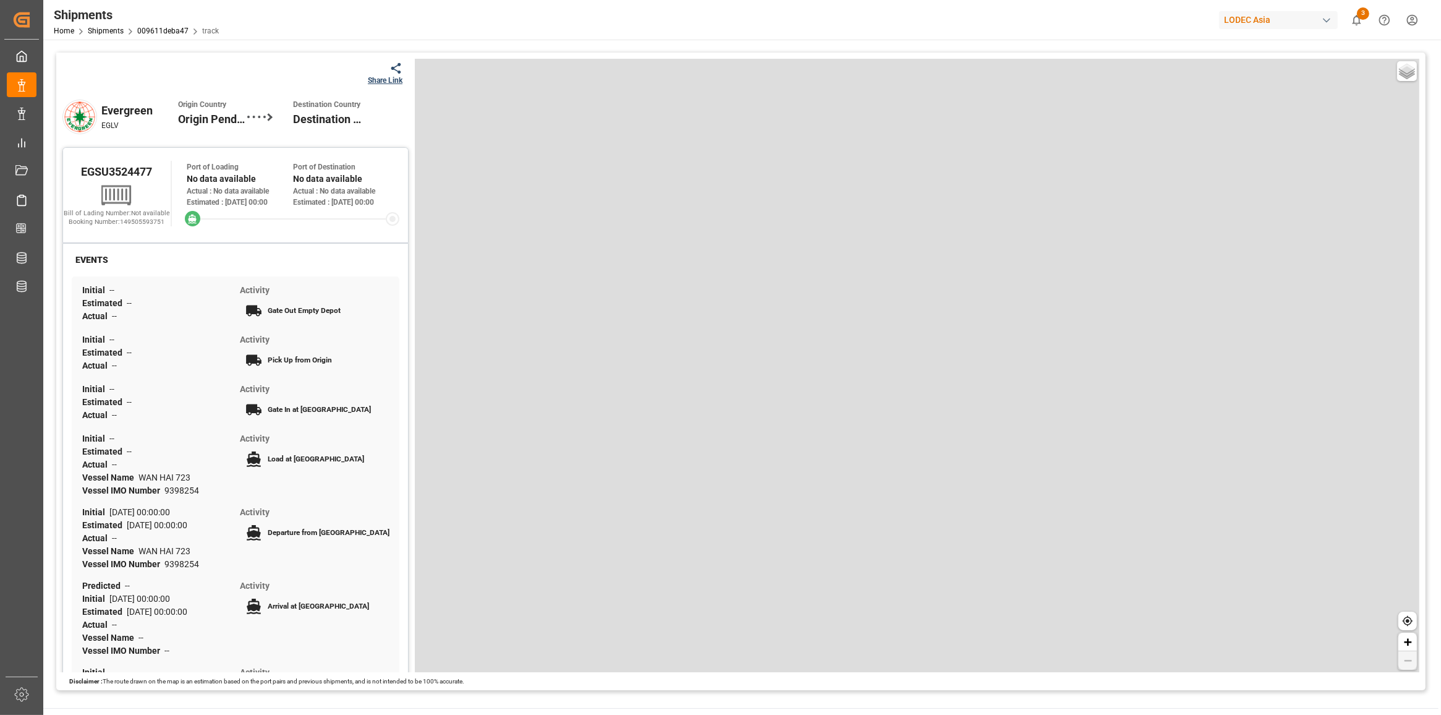
click at [384, 84] on div "Share Link" at bounding box center [385, 80] width 35 height 11
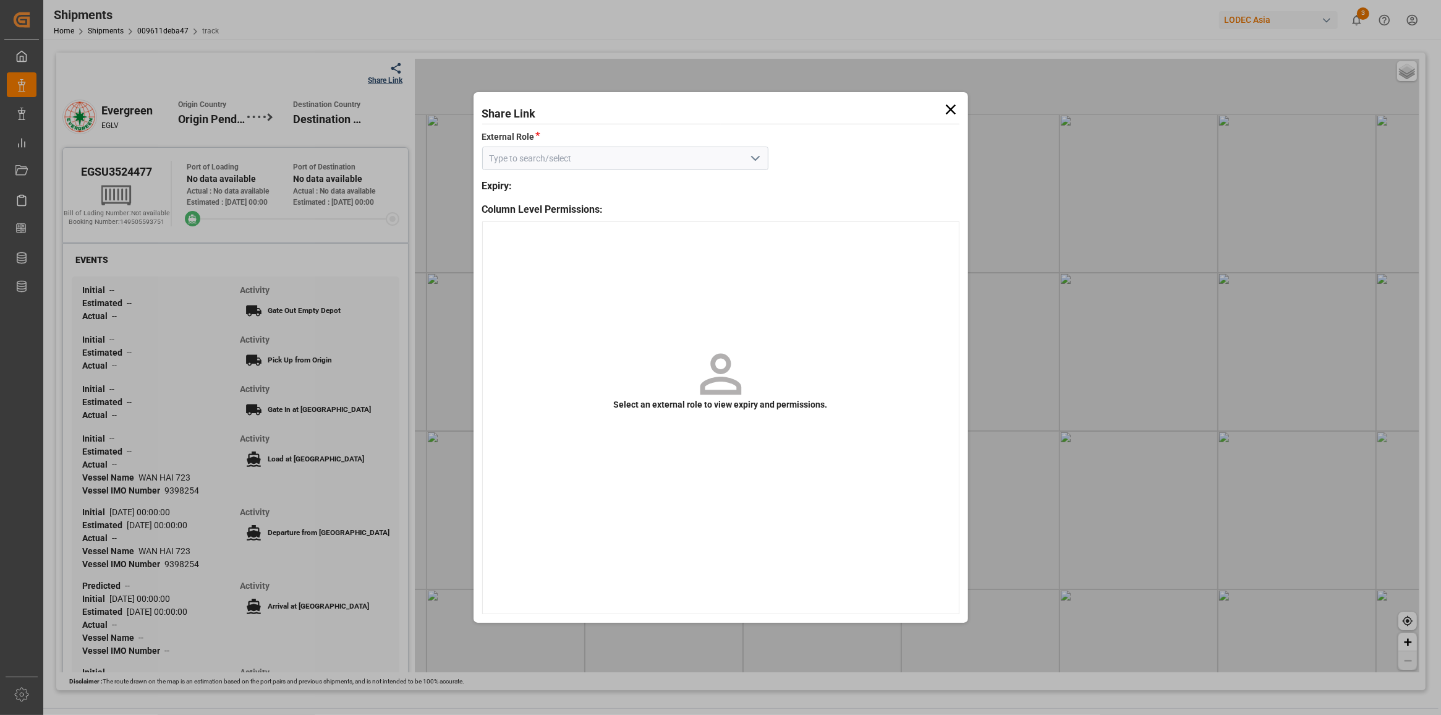
drag, startPoint x: 746, startPoint y: 161, endPoint x: 725, endPoint y: 168, distance: 22.9
click at [748, 161] on button "open menu" at bounding box center [754, 158] width 19 height 19
click at [697, 174] on div "Default tracking role" at bounding box center [625, 186] width 285 height 28
type input "Default tracking role"
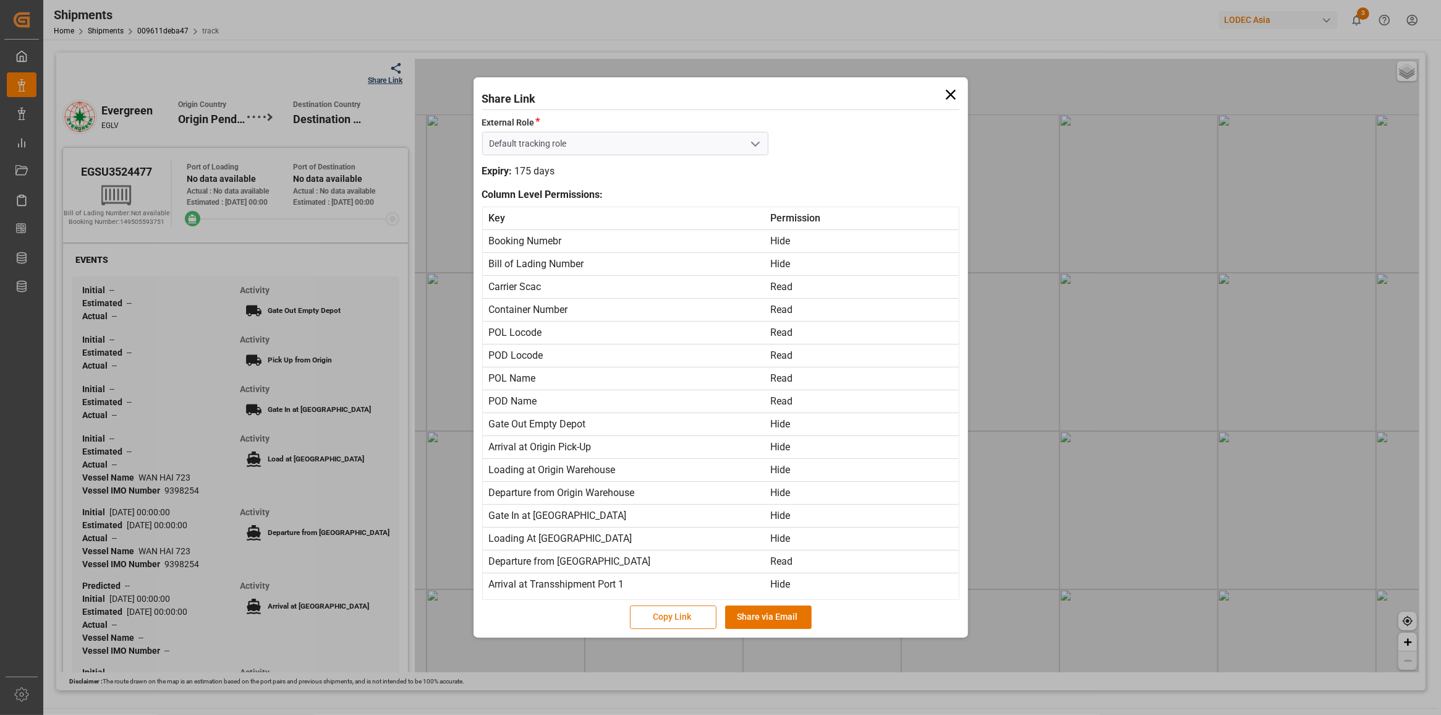
click at [681, 613] on button "Copy Link" at bounding box center [673, 616] width 87 height 23
click at [943, 95] on icon at bounding box center [950, 94] width 17 height 17
